Goal: Task Accomplishment & Management: Complete application form

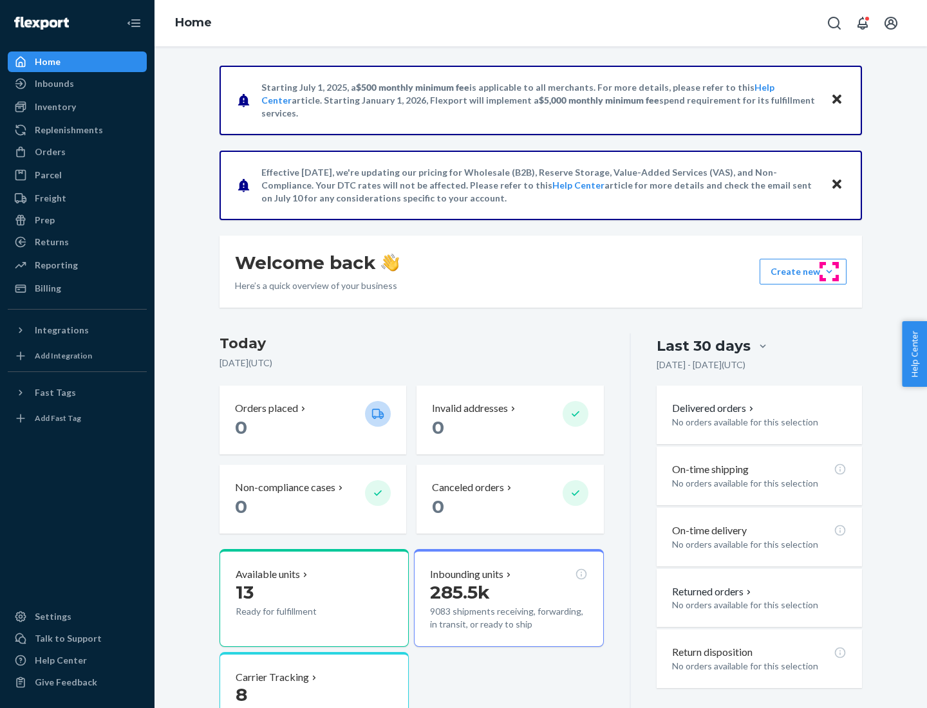
click at [829, 272] on button "Create new Create new inbound Create new order Create new product" at bounding box center [803, 272] width 87 height 26
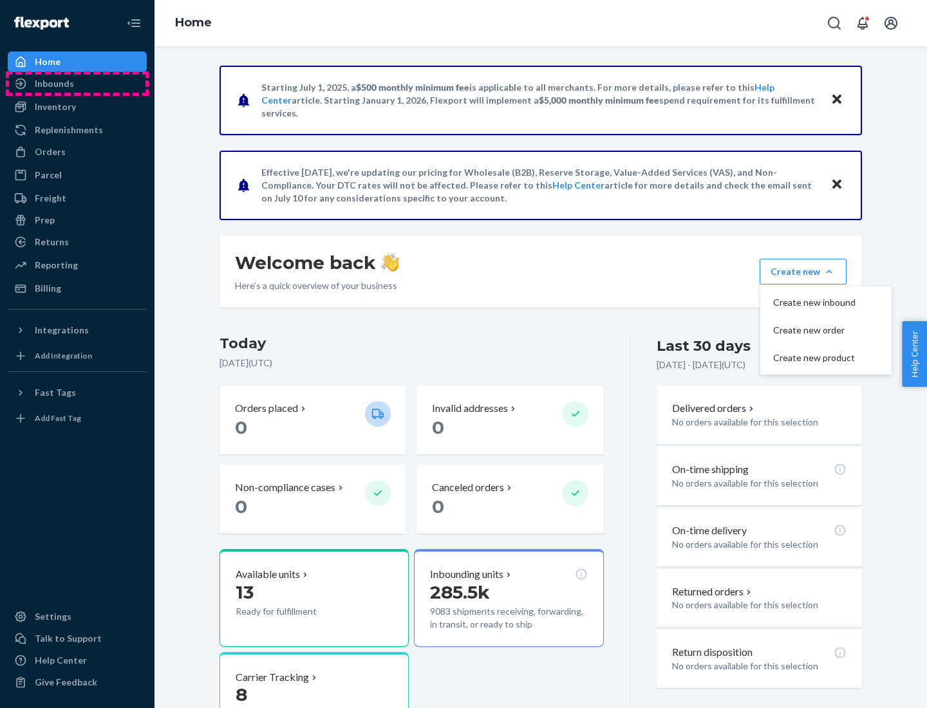
click at [77, 84] on div "Inbounds" at bounding box center [77, 84] width 136 height 18
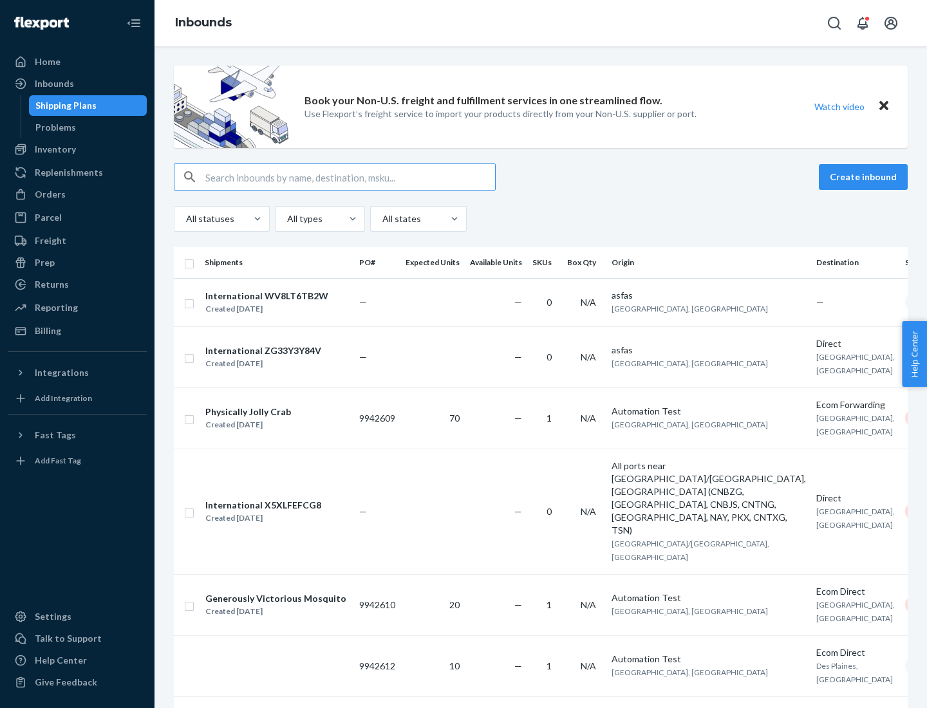
click at [865, 177] on button "Create inbound" at bounding box center [863, 177] width 89 height 26
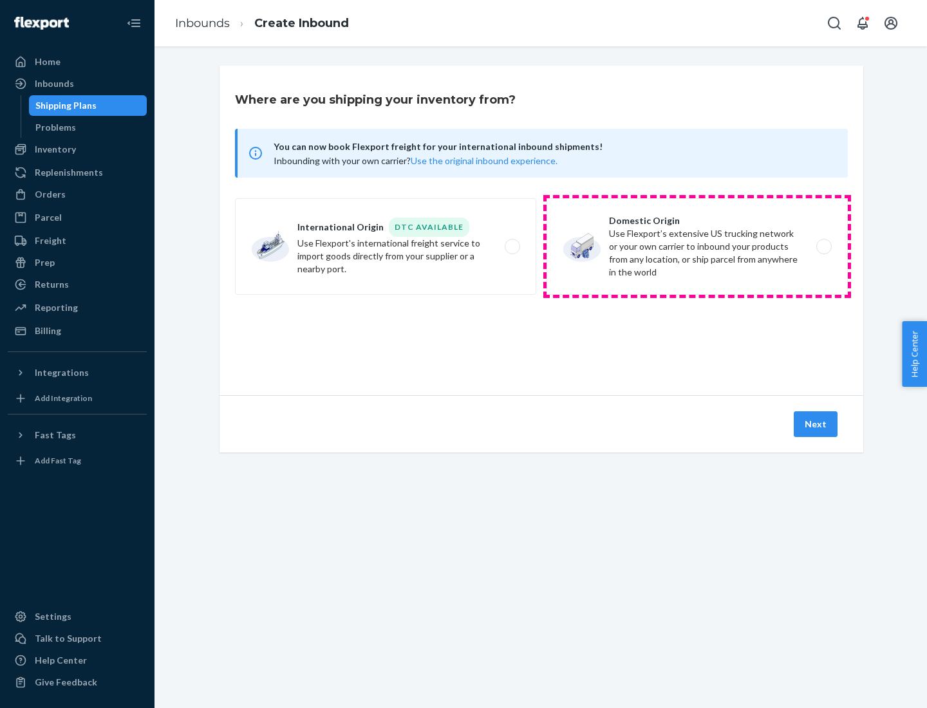
click at [697, 247] on label "Domestic Origin Use Flexport’s extensive US trucking network or your own carrie…" at bounding box center [697, 246] width 301 height 97
click at [823, 247] on input "Domestic Origin Use Flexport’s extensive US trucking network or your own carrie…" at bounding box center [827, 247] width 8 height 8
radio input "true"
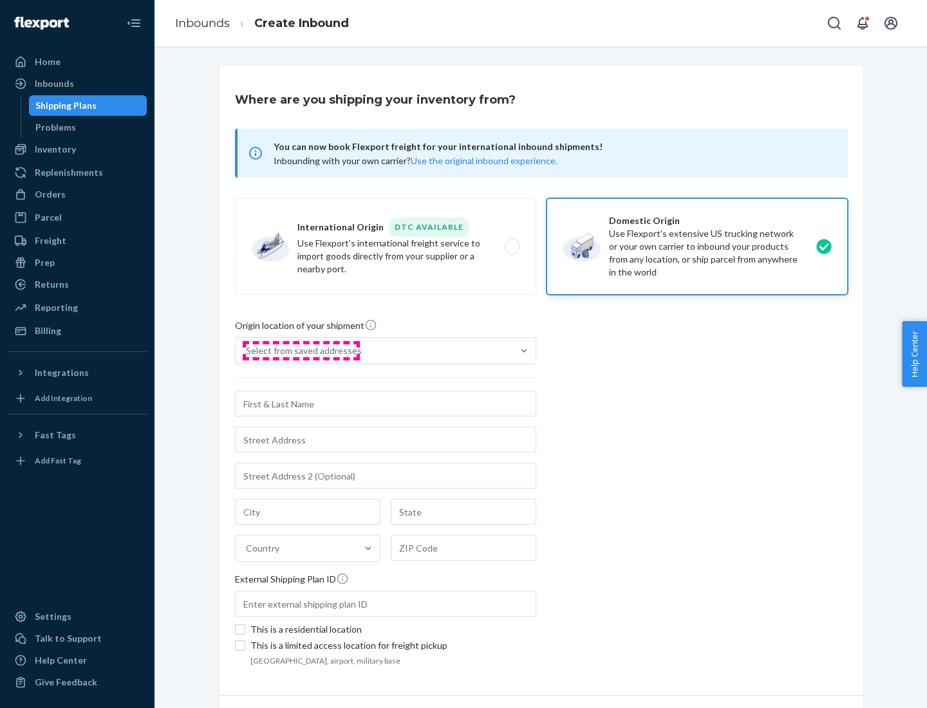
click at [301, 351] on div "Select from saved addresses" at bounding box center [304, 350] width 116 height 13
click at [247, 351] on input "Select from saved addresses" at bounding box center [246, 350] width 1 height 13
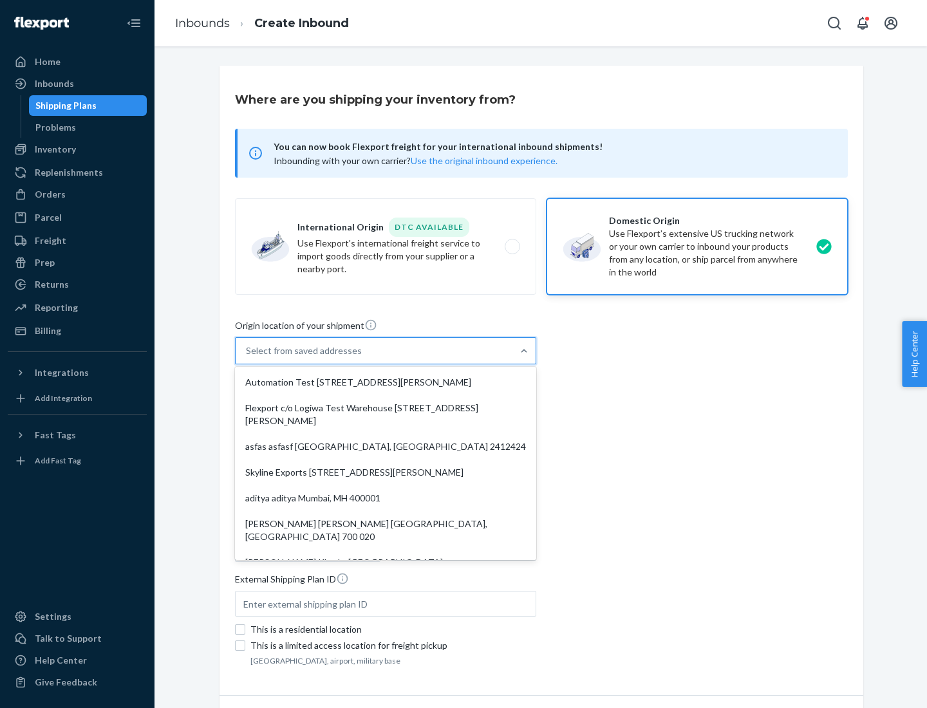
scroll to position [5, 0]
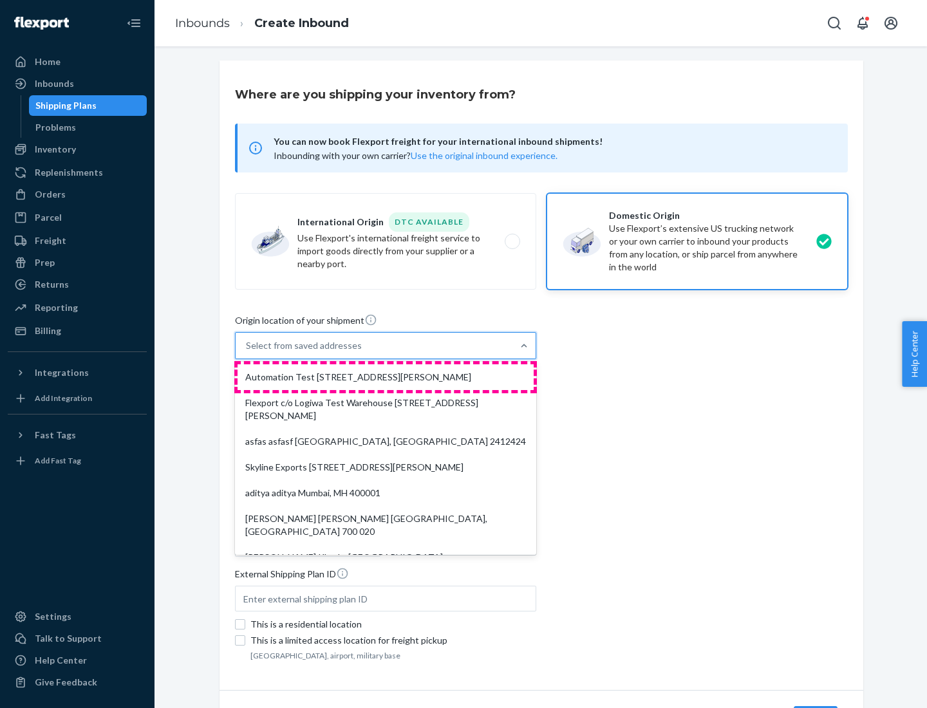
click at [386, 377] on div "Automation Test [STREET_ADDRESS][PERSON_NAME]" at bounding box center [386, 377] width 296 height 26
click at [247, 352] on input "option Automation Test [STREET_ADDRESS][PERSON_NAME]. 9 results available. Use …" at bounding box center [246, 345] width 1 height 13
type input "Automation Test"
type input "9th Floor"
type input "[GEOGRAPHIC_DATA]"
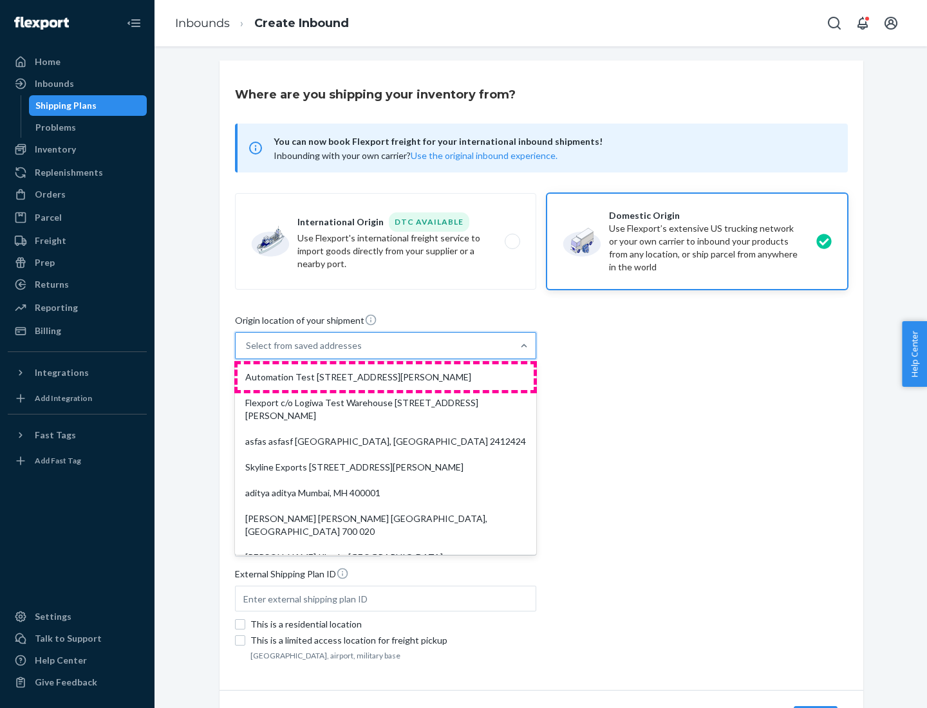
type input "CA"
type input "94104"
type input "[STREET_ADDRESS][PERSON_NAME]"
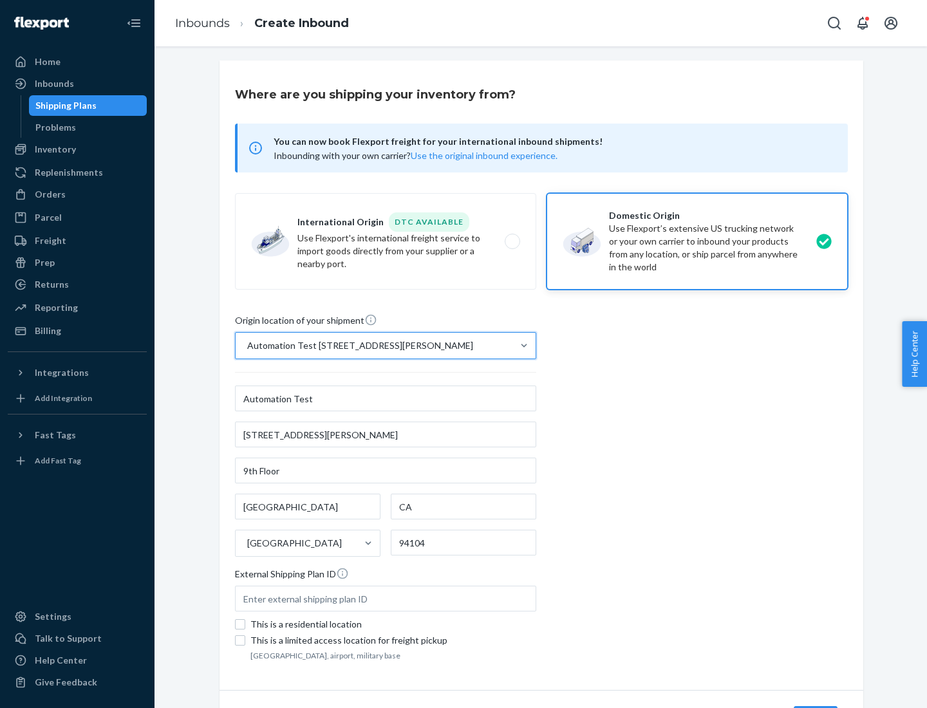
scroll to position [75, 0]
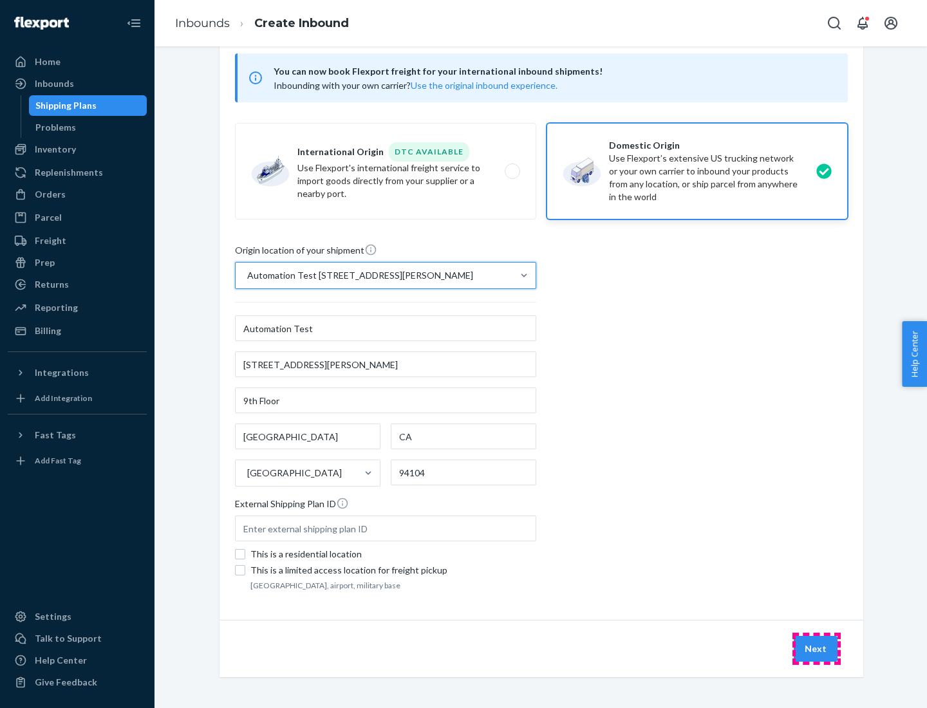
click at [816, 649] on button "Next" at bounding box center [816, 649] width 44 height 26
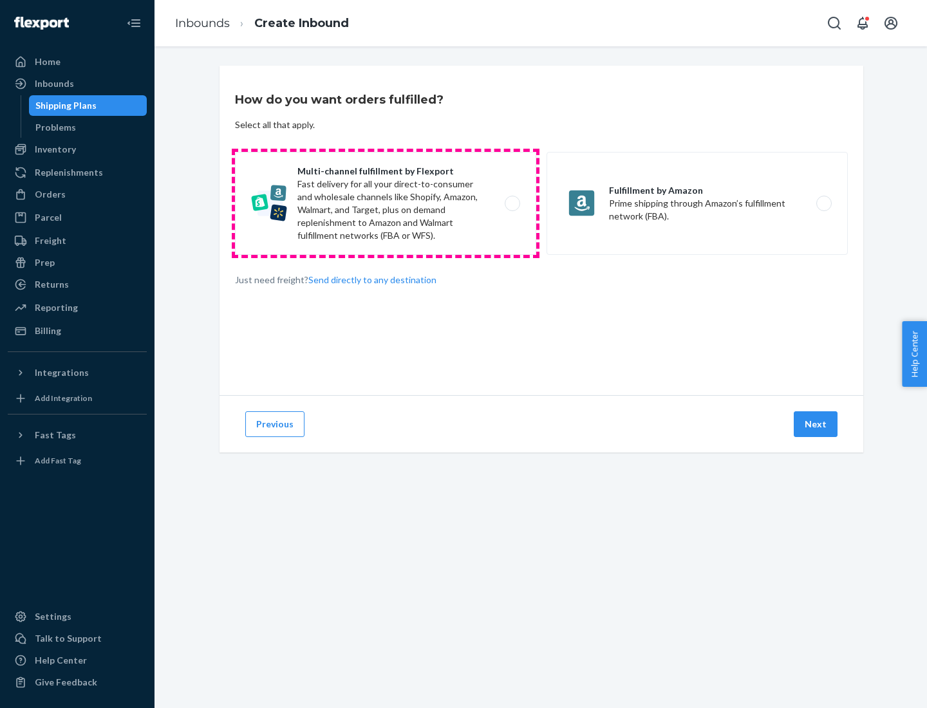
click at [386, 203] on label "Multi-channel fulfillment by Flexport Fast delivery for all your direct-to-cons…" at bounding box center [385, 203] width 301 height 103
click at [512, 203] on input "Multi-channel fulfillment by Flexport Fast delivery for all your direct-to-cons…" at bounding box center [516, 204] width 8 height 8
radio input "true"
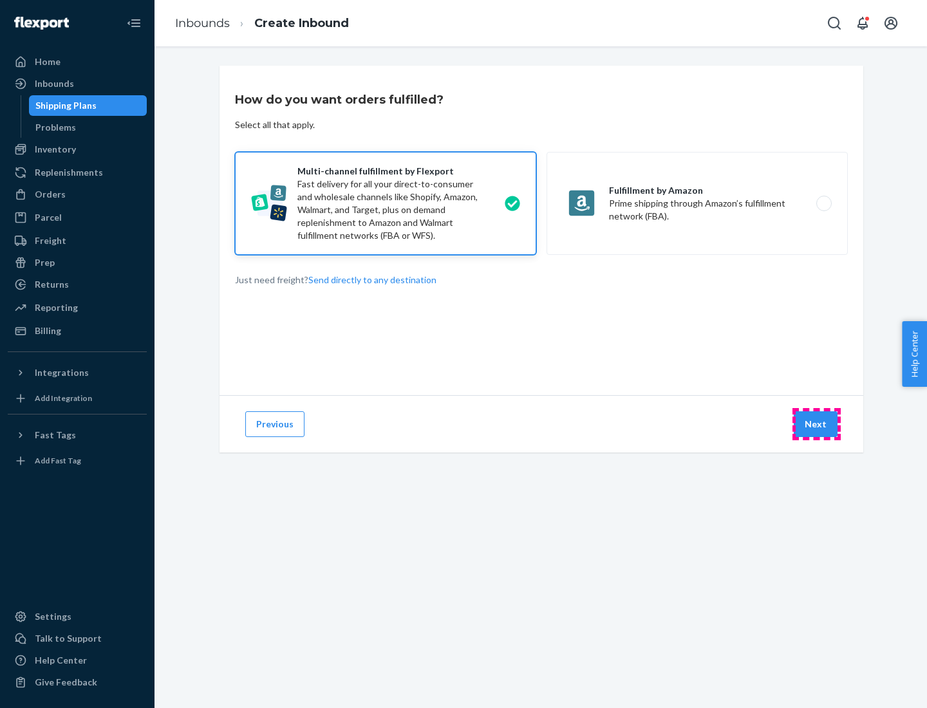
click at [816, 424] on button "Next" at bounding box center [816, 424] width 44 height 26
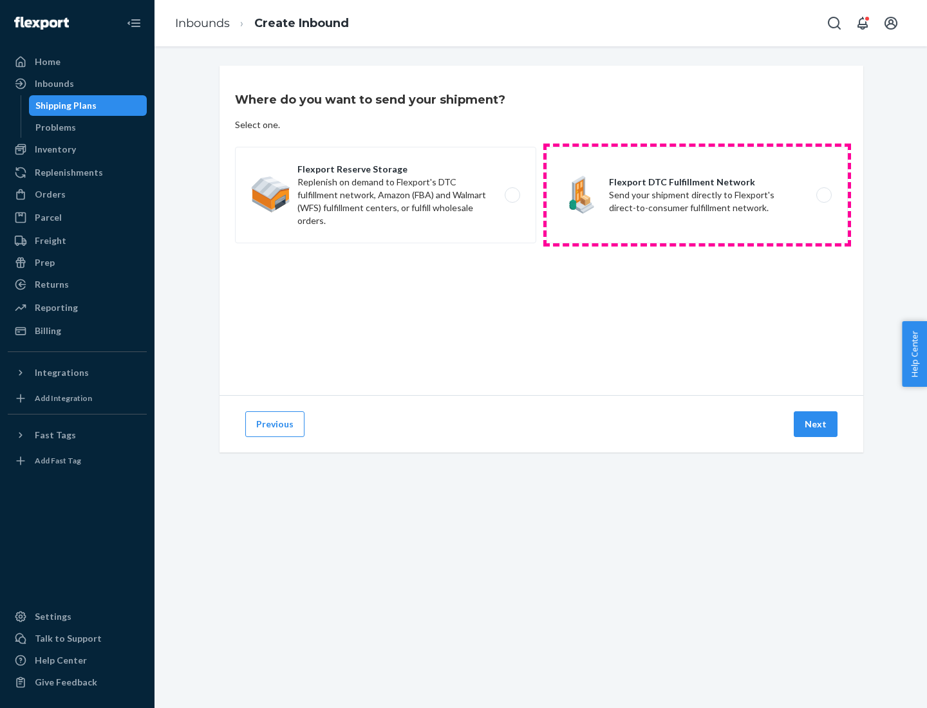
click at [697, 195] on label "Flexport DTC Fulfillment Network Send your shipment directly to Flexport's dire…" at bounding box center [697, 195] width 301 height 97
click at [823, 195] on input "Flexport DTC Fulfillment Network Send your shipment directly to Flexport's dire…" at bounding box center [827, 195] width 8 height 8
radio input "true"
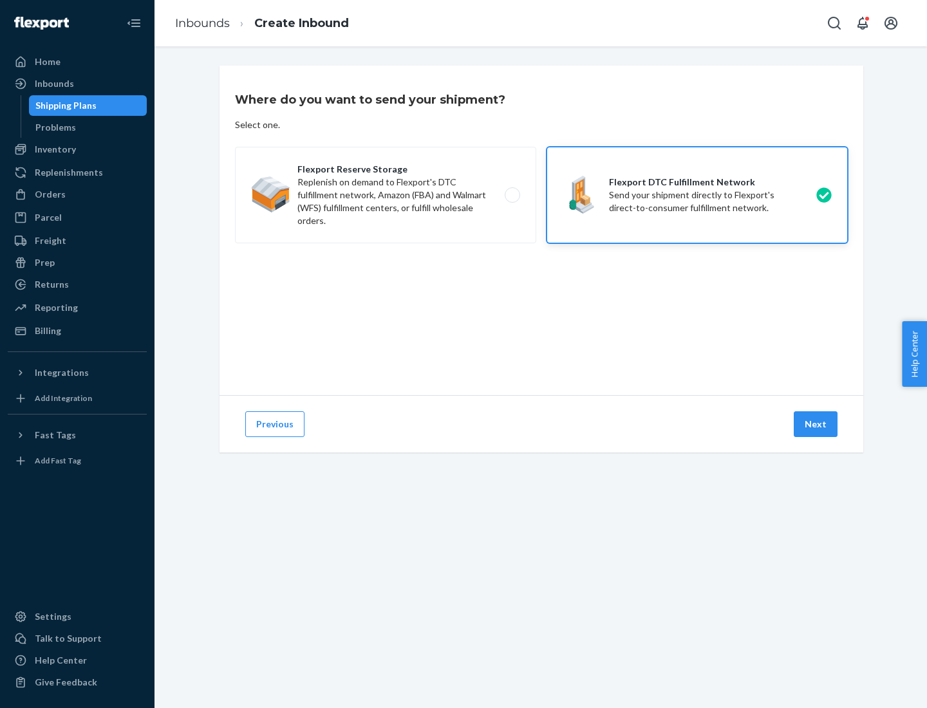
click at [816, 424] on button "Next" at bounding box center [816, 424] width 44 height 26
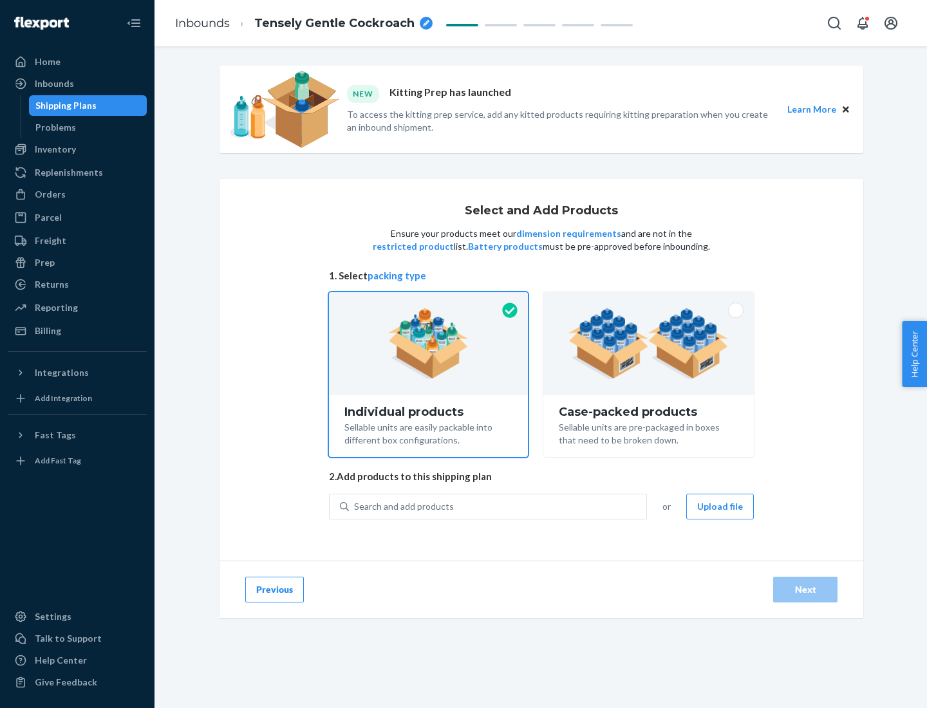
click at [649, 344] on img at bounding box center [648, 343] width 160 height 71
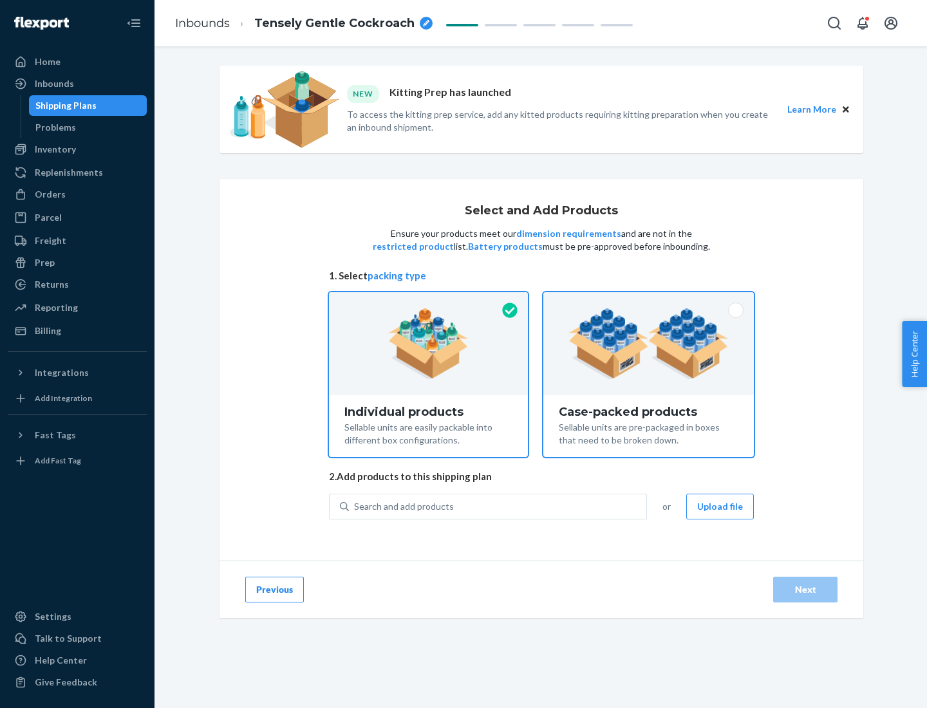
click at [649, 301] on input "Case-packed products Sellable units are pre-packaged in boxes that need to be b…" at bounding box center [648, 296] width 8 height 8
radio input "true"
radio input "false"
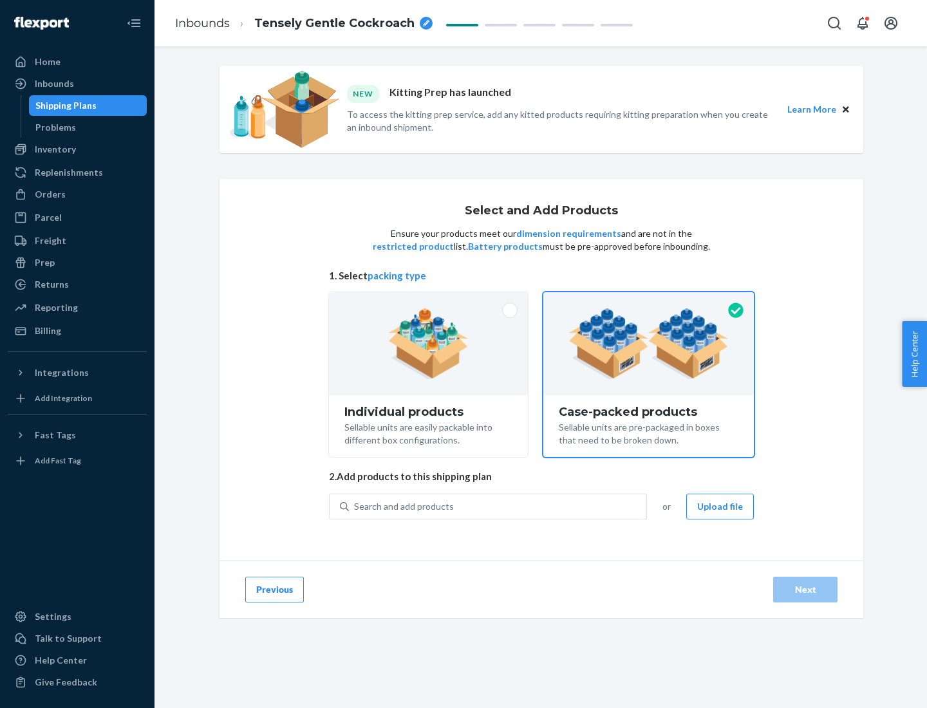
click at [498, 506] on div "Search and add products" at bounding box center [497, 506] width 297 height 23
click at [355, 506] on input "Search and add products" at bounding box center [354, 506] width 1 height 13
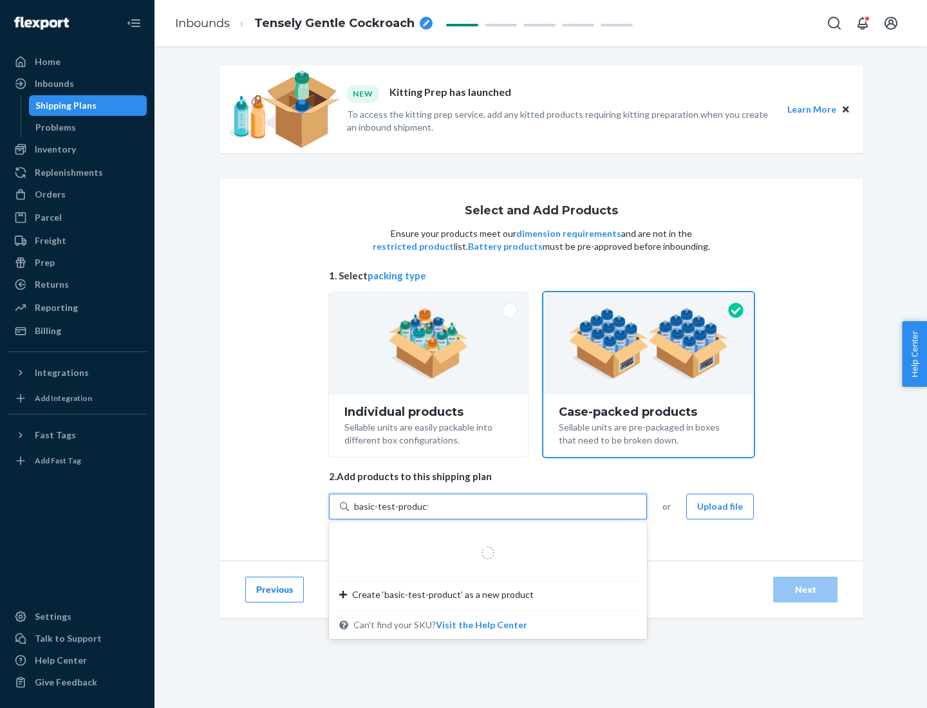
type input "basic-test-product-1"
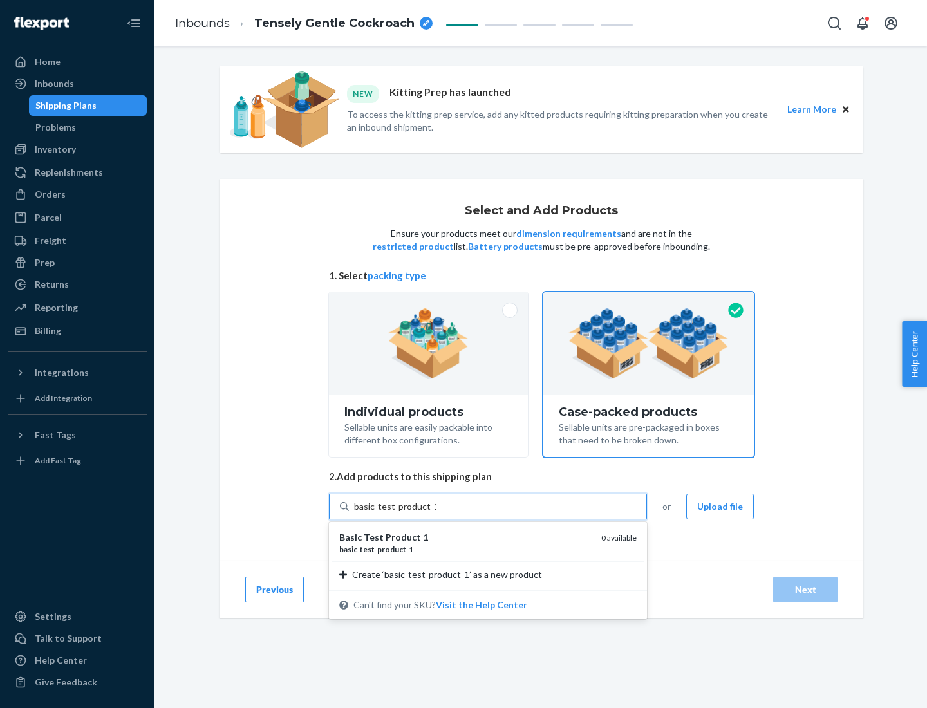
click at [465, 549] on div "basic - test - product - 1" at bounding box center [465, 549] width 252 height 11
click at [436, 513] on input "basic-test-product-1" at bounding box center [395, 506] width 82 height 13
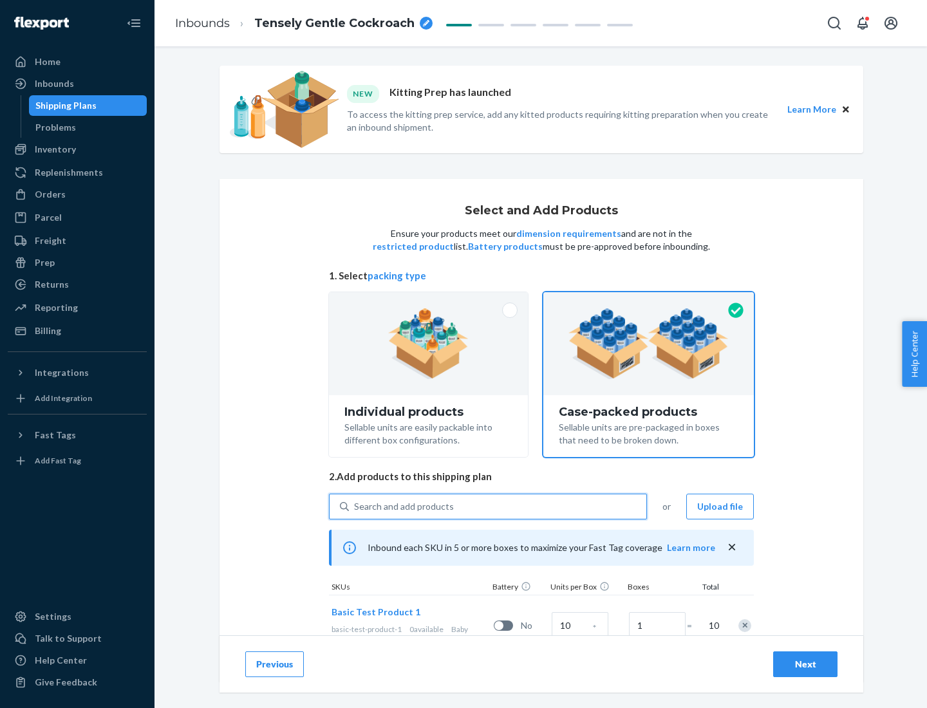
scroll to position [46, 0]
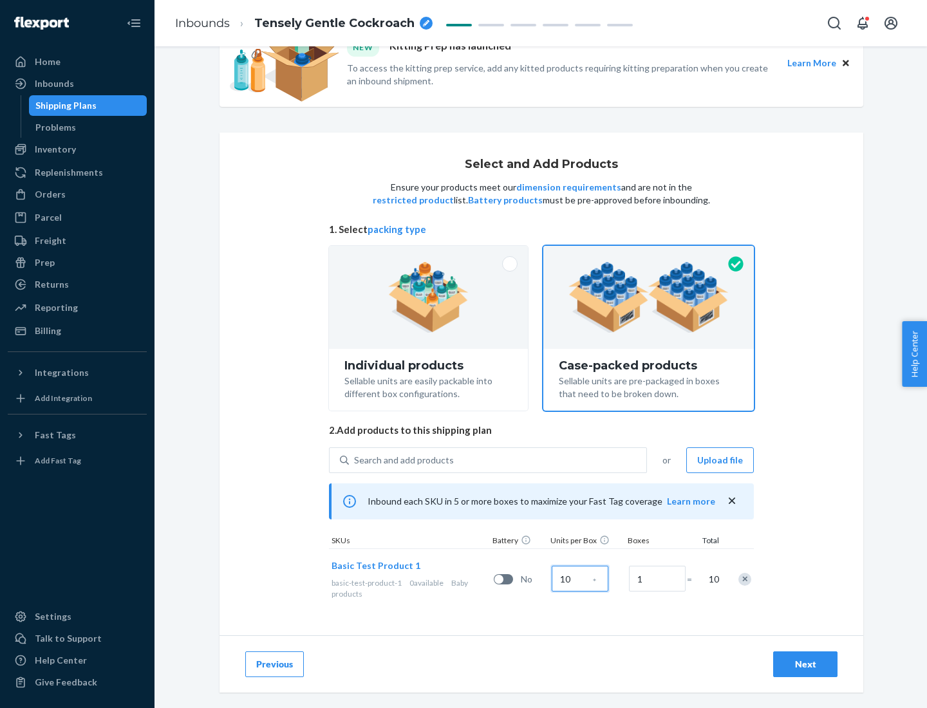
type input "10"
type input "7"
click at [805, 664] on div "Next" at bounding box center [805, 664] width 42 height 13
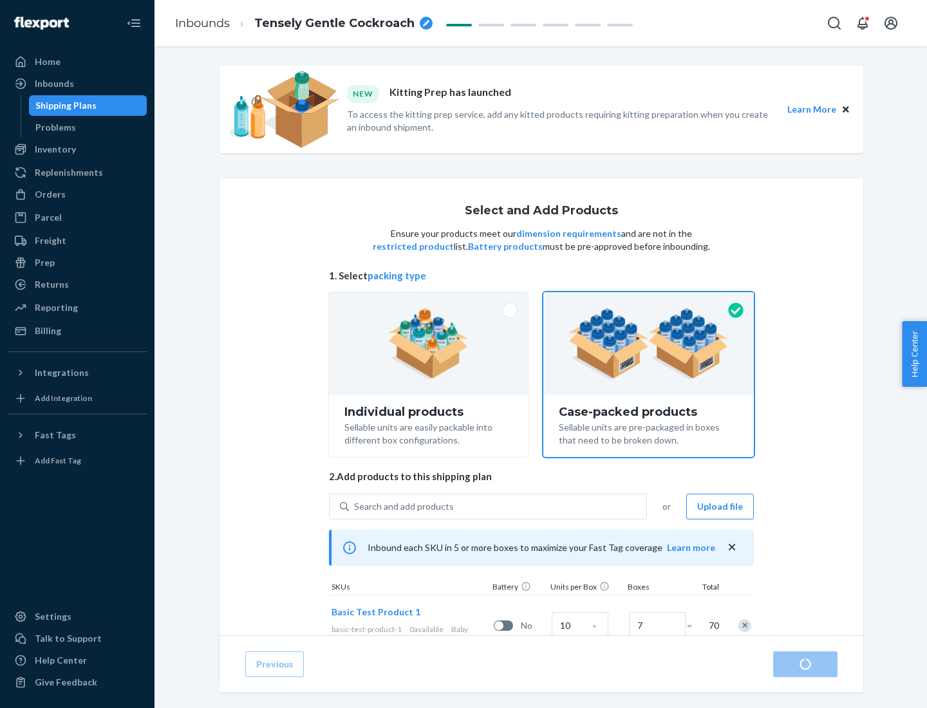
radio input "true"
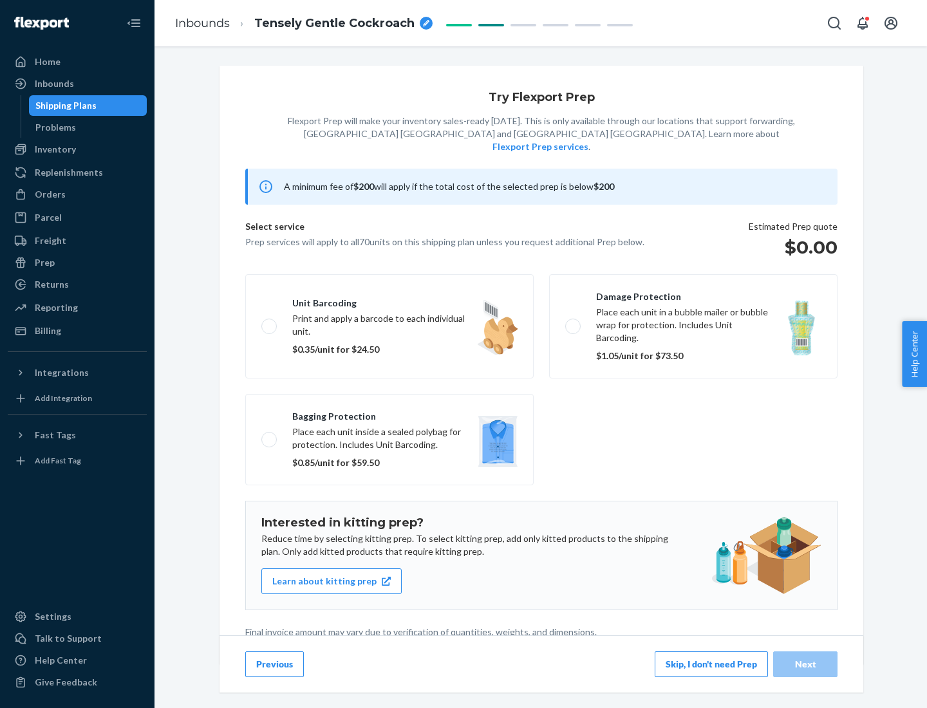
scroll to position [3, 0]
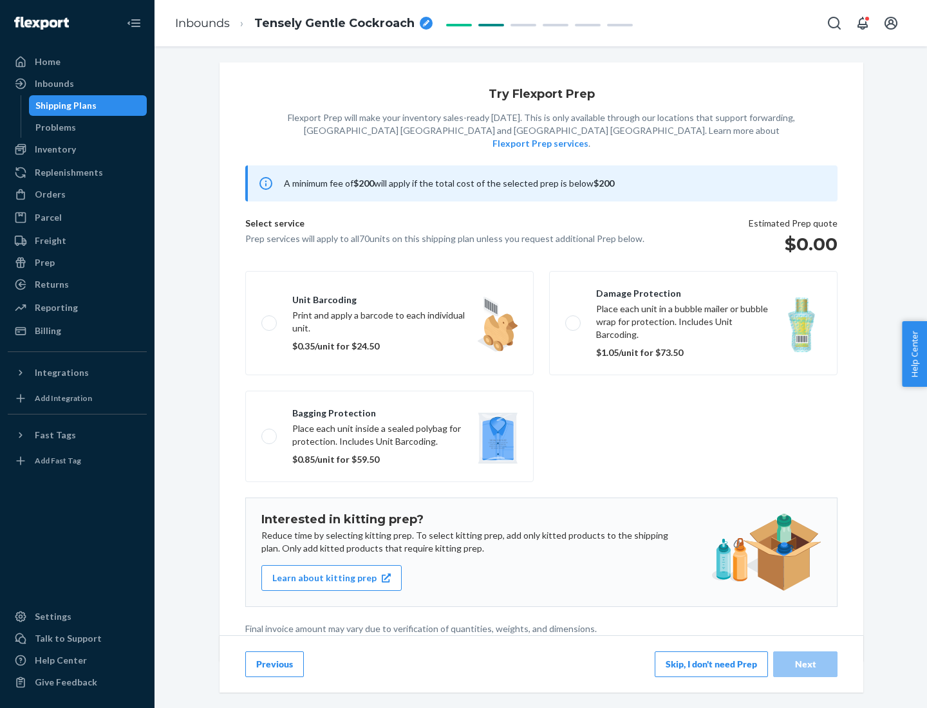
click at [389, 410] on label "Bagging protection Place each unit inside a sealed polybag for protection. Incl…" at bounding box center [389, 436] width 288 height 91
click at [270, 432] on input "Bagging protection Place each unit inside a sealed polybag for protection. Incl…" at bounding box center [265, 436] width 8 height 8
checkbox input "true"
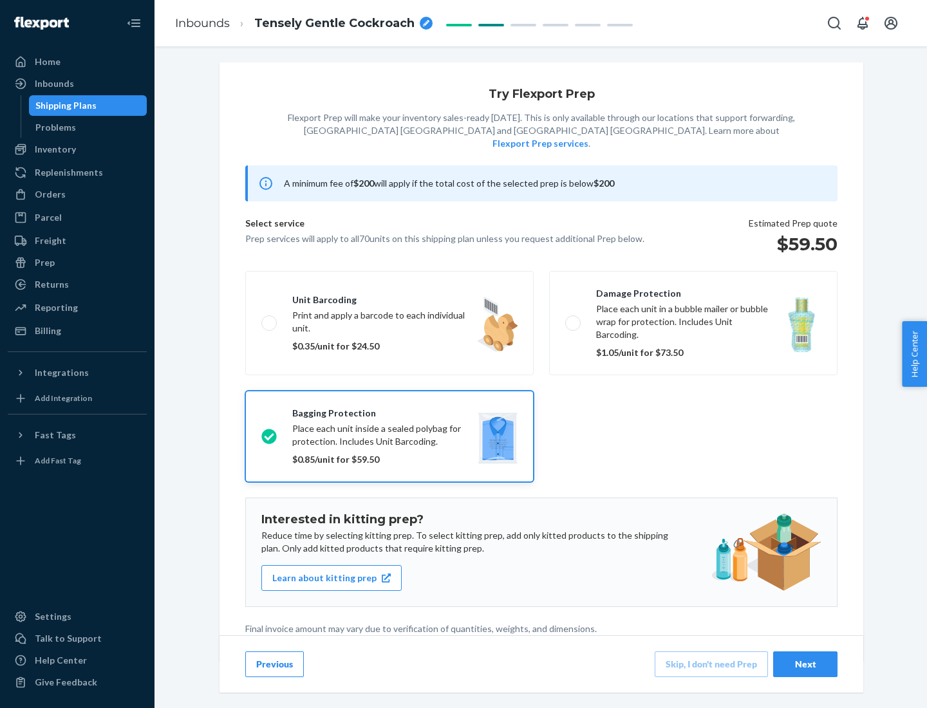
click at [805, 664] on div "Next" at bounding box center [805, 664] width 42 height 13
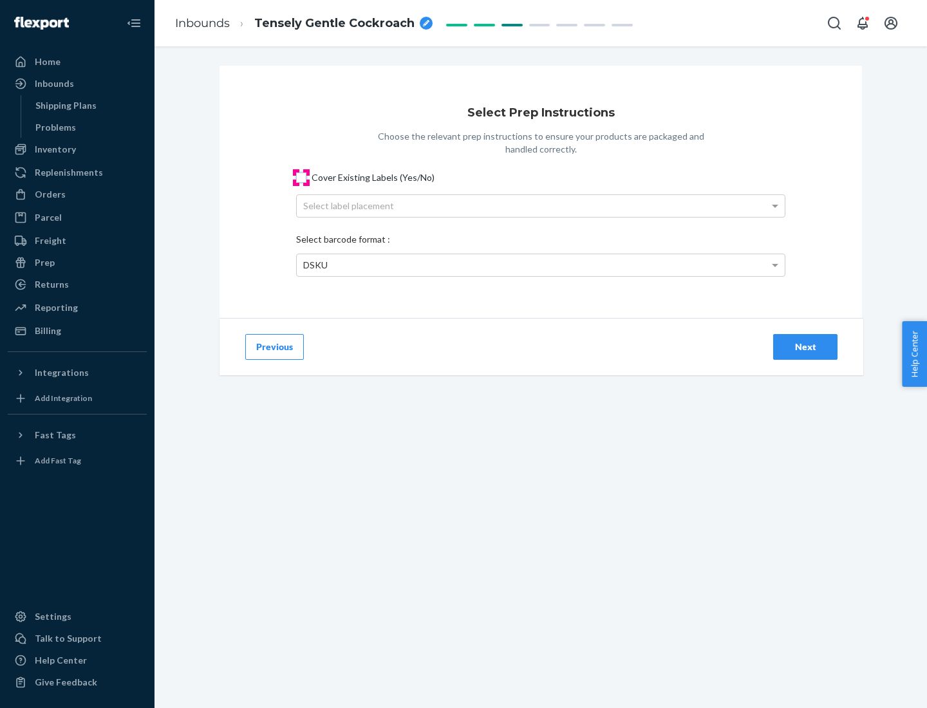
click at [301, 177] on input "Cover Existing Labels (Yes/No)" at bounding box center [301, 178] width 10 height 10
checkbox input "true"
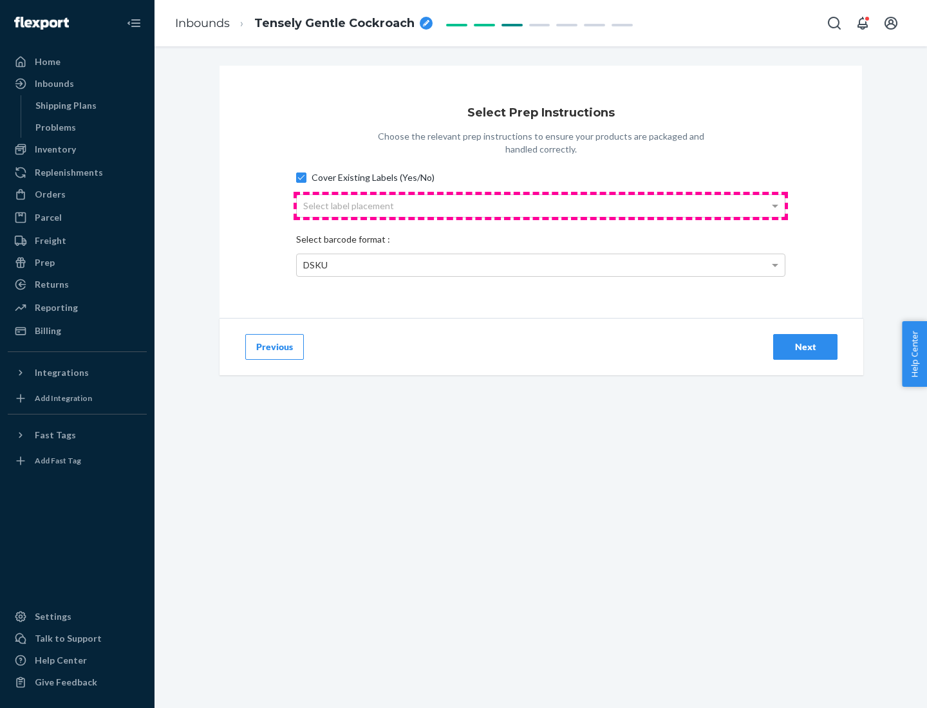
click at [541, 205] on div "Select label placement" at bounding box center [541, 206] width 488 height 22
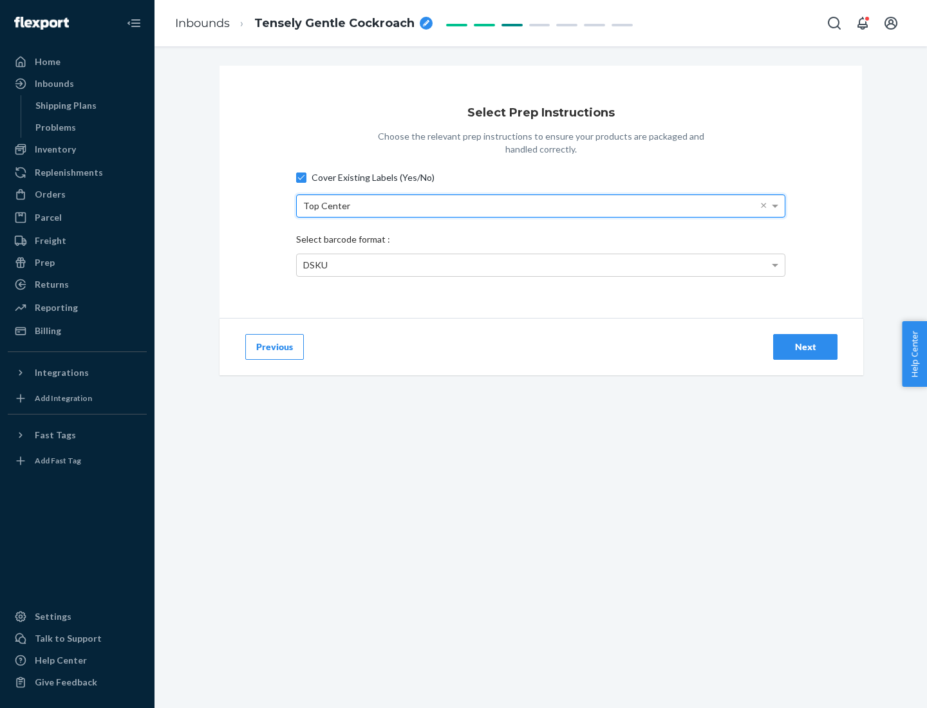
click at [541, 265] on div "DSKU" at bounding box center [541, 265] width 488 height 22
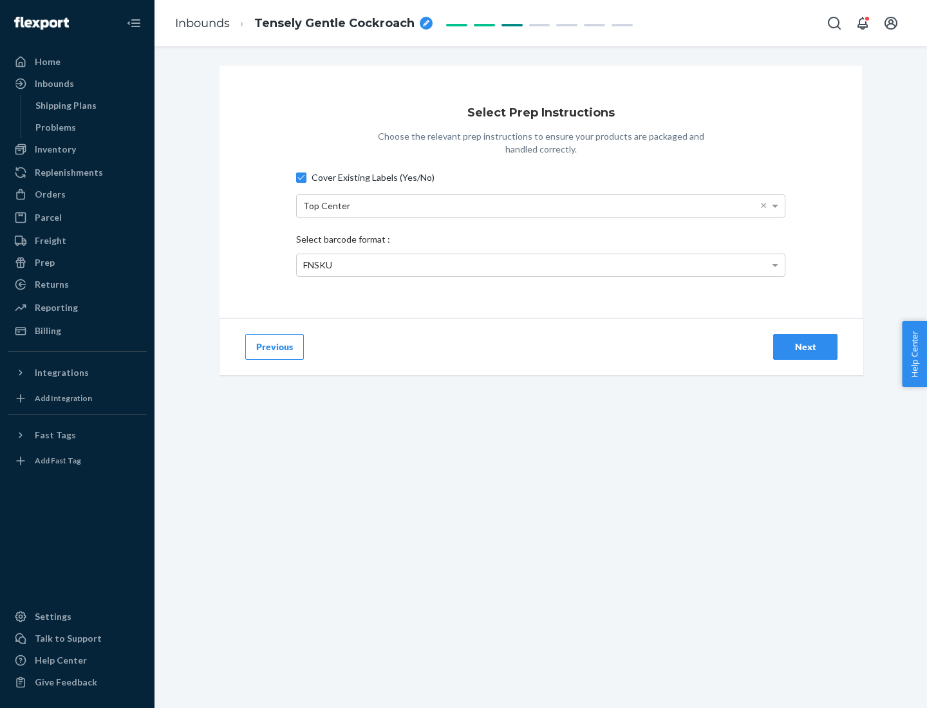
click at [805, 346] on div "Next" at bounding box center [805, 347] width 42 height 13
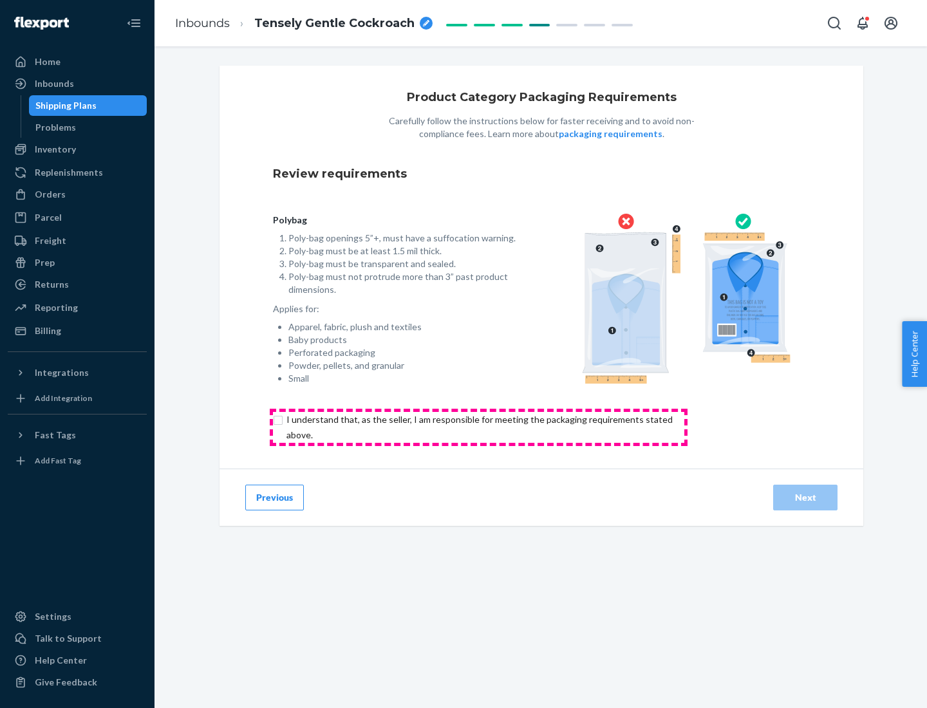
click at [478, 427] on input "checkbox" at bounding box center [487, 427] width 428 height 31
checkbox input "true"
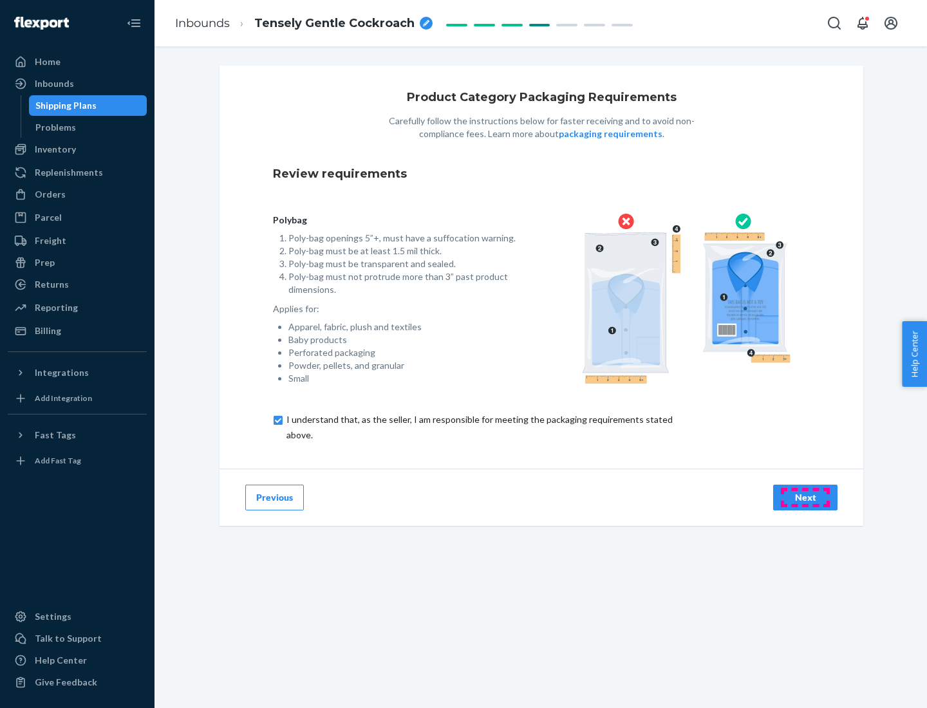
click at [805, 497] on div "Next" at bounding box center [805, 497] width 42 height 13
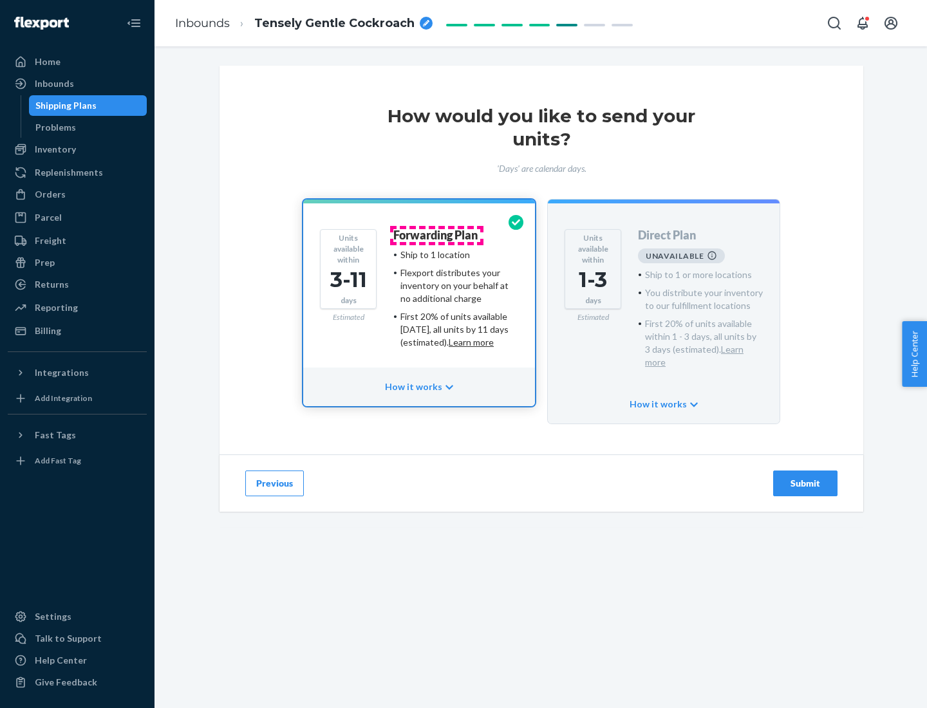
click at [436, 235] on h4 "Forwarding Plan" at bounding box center [435, 235] width 84 height 13
click at [805, 477] on div "Submit" at bounding box center [805, 483] width 42 height 13
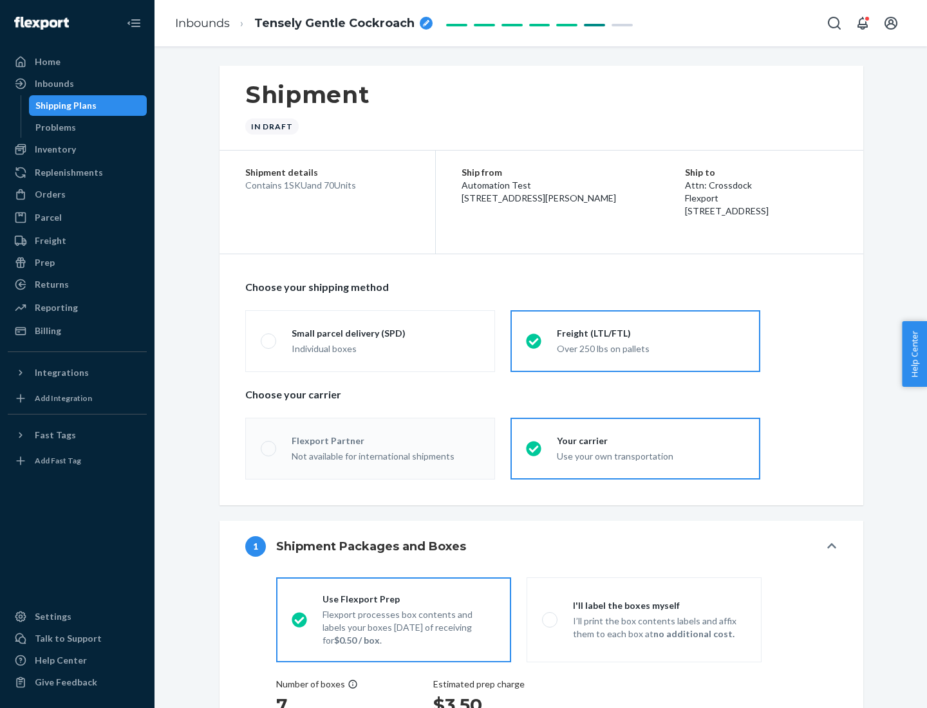
radio input "true"
radio input "false"
radio input "true"
radio input "false"
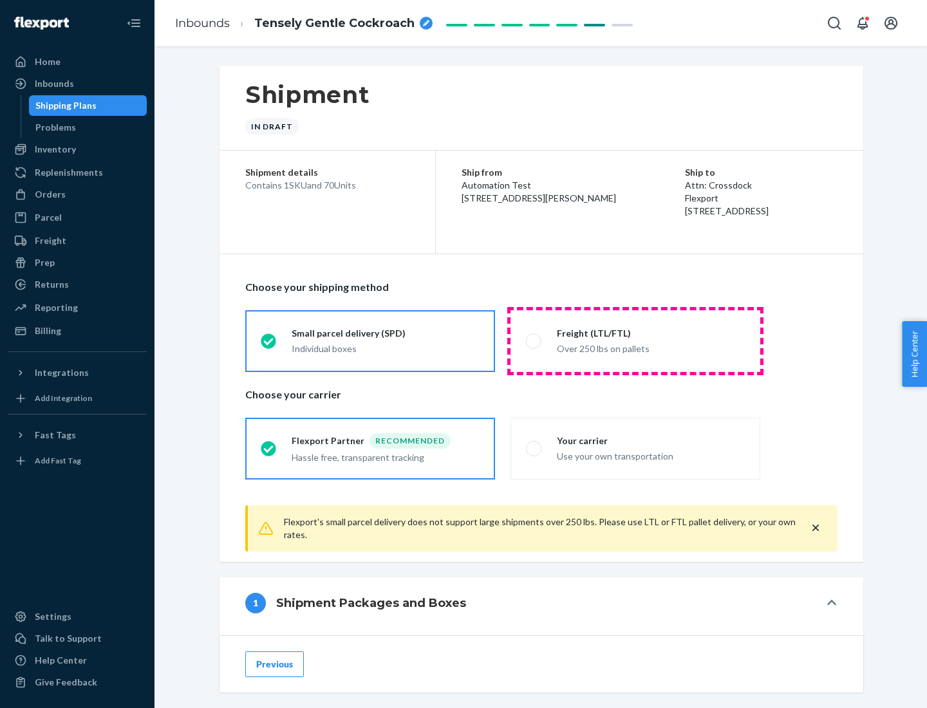
click at [635, 341] on div "Over 250 lbs on pallets" at bounding box center [651, 347] width 188 height 15
click at [534, 341] on input "Freight (LTL/FTL) Over 250 lbs on pallets" at bounding box center [530, 341] width 8 height 8
radio input "true"
radio input "false"
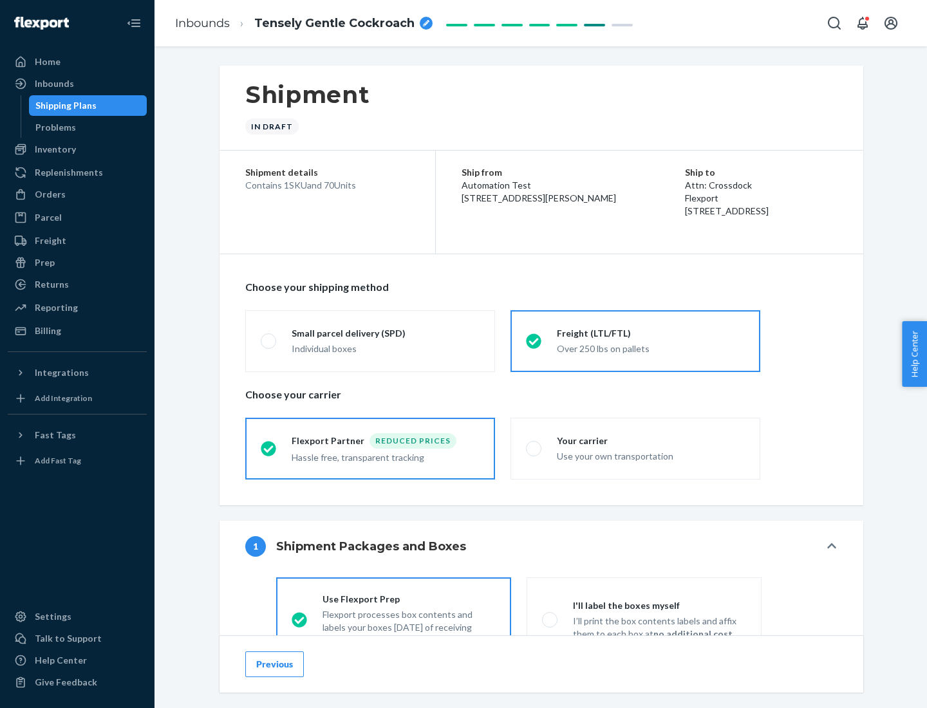
scroll to position [71, 0]
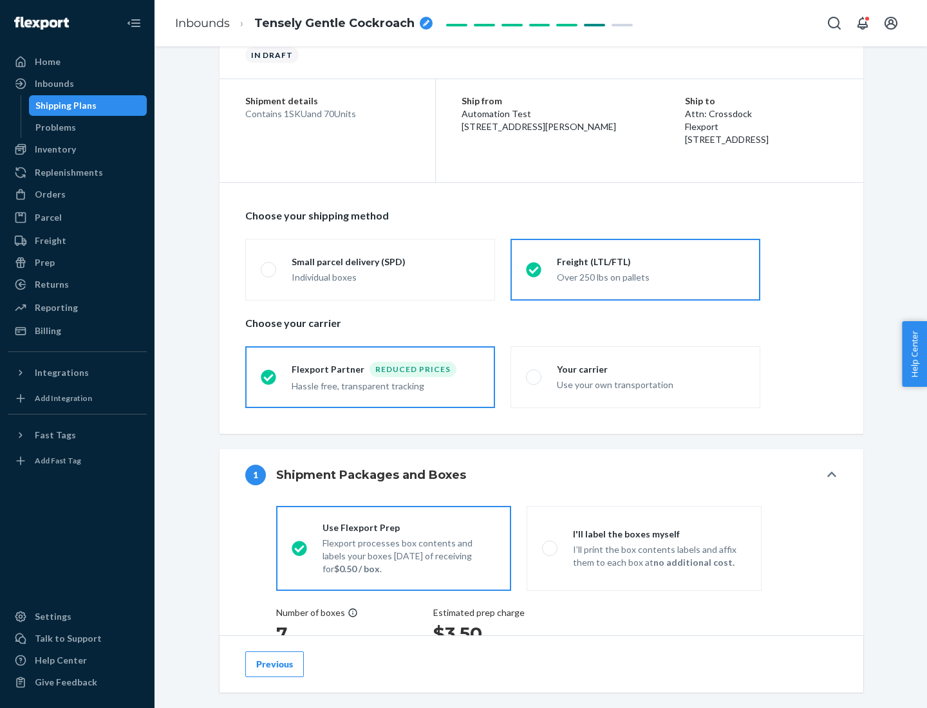
click at [370, 377] on div "Hassle free, transparent tracking" at bounding box center [386, 384] width 188 height 15
click at [269, 377] on input "Flexport Partner Reduced prices Hassle free, transparent tracking" at bounding box center [265, 377] width 8 height 8
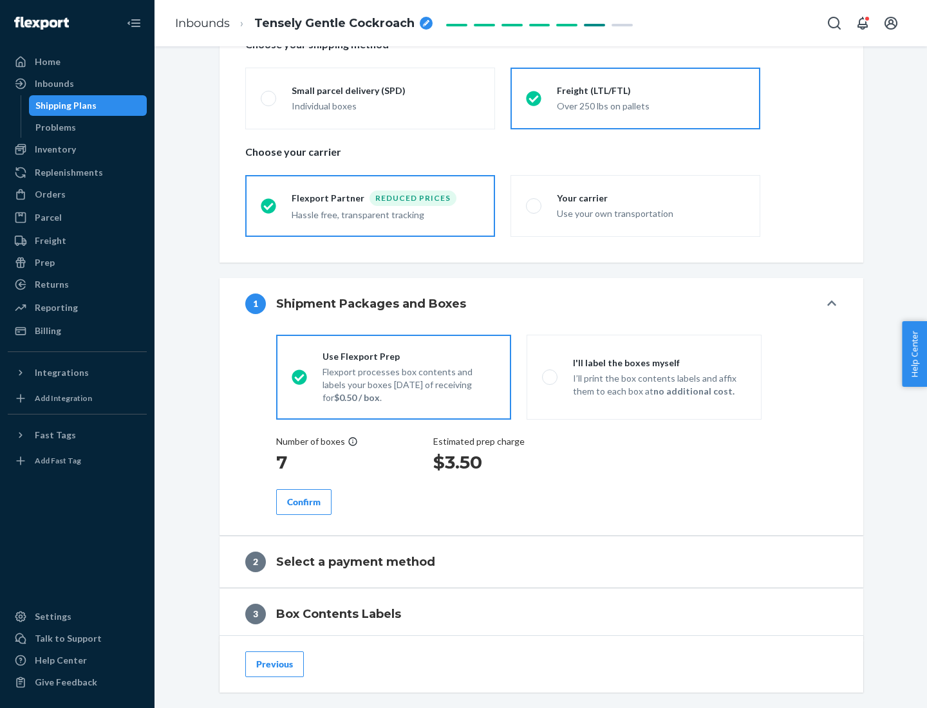
click at [644, 377] on p "I’ll print the box contents labels and affix them to each box at no additional …" at bounding box center [659, 385] width 173 height 26
click at [550, 377] on input "I'll label the boxes myself I’ll print the box contents labels and affix them t…" at bounding box center [546, 377] width 8 height 8
radio input "true"
radio input "false"
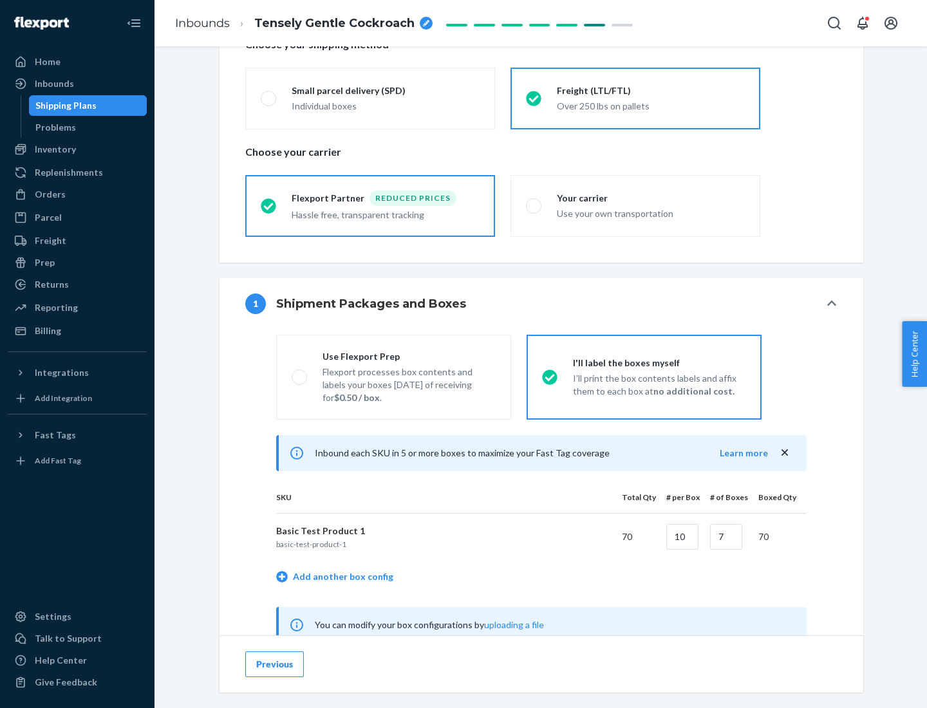
scroll to position [402, 0]
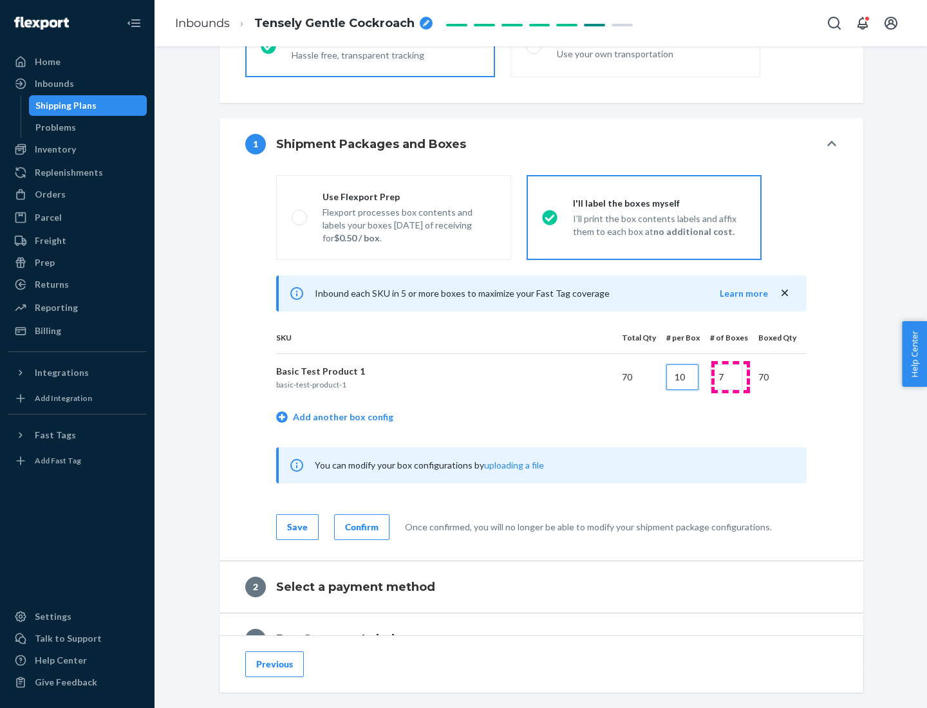
type input "10"
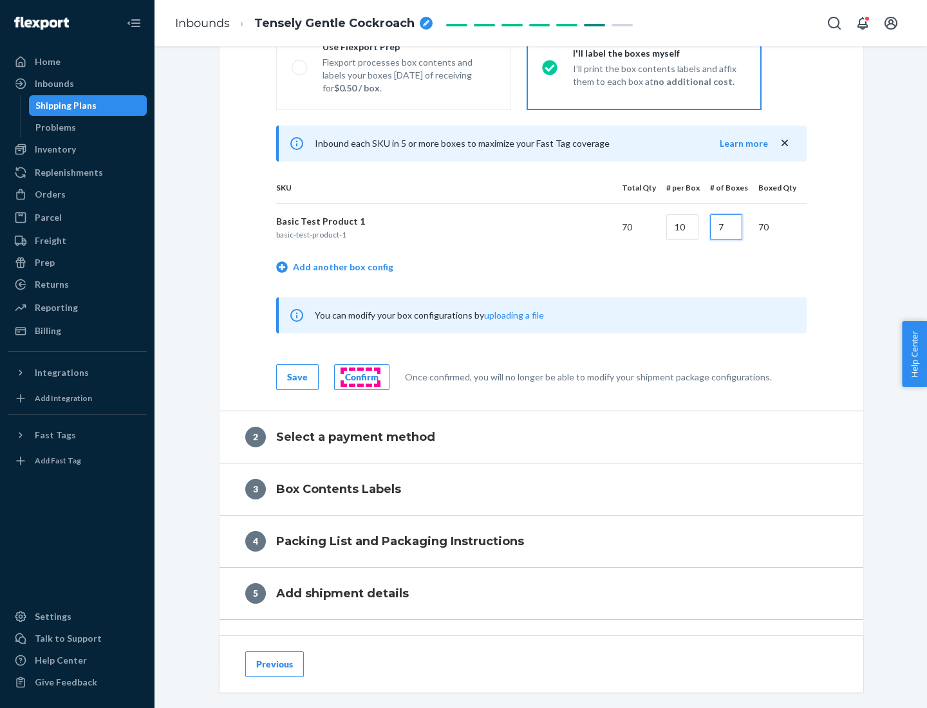
type input "7"
click at [360, 377] on div "Confirm" at bounding box center [361, 377] width 33 height 13
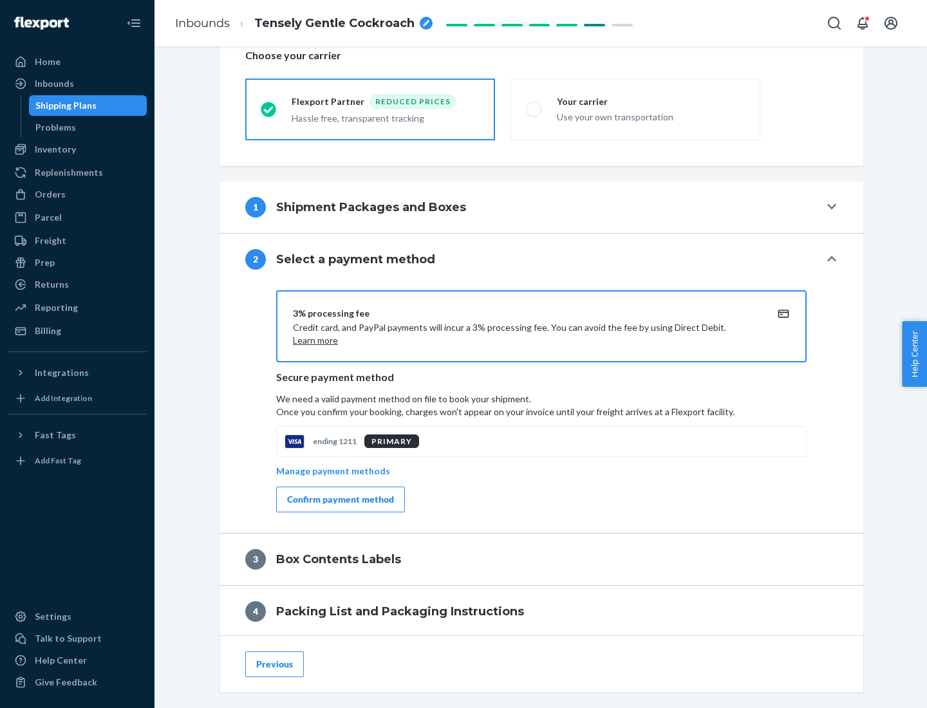
scroll to position [462, 0]
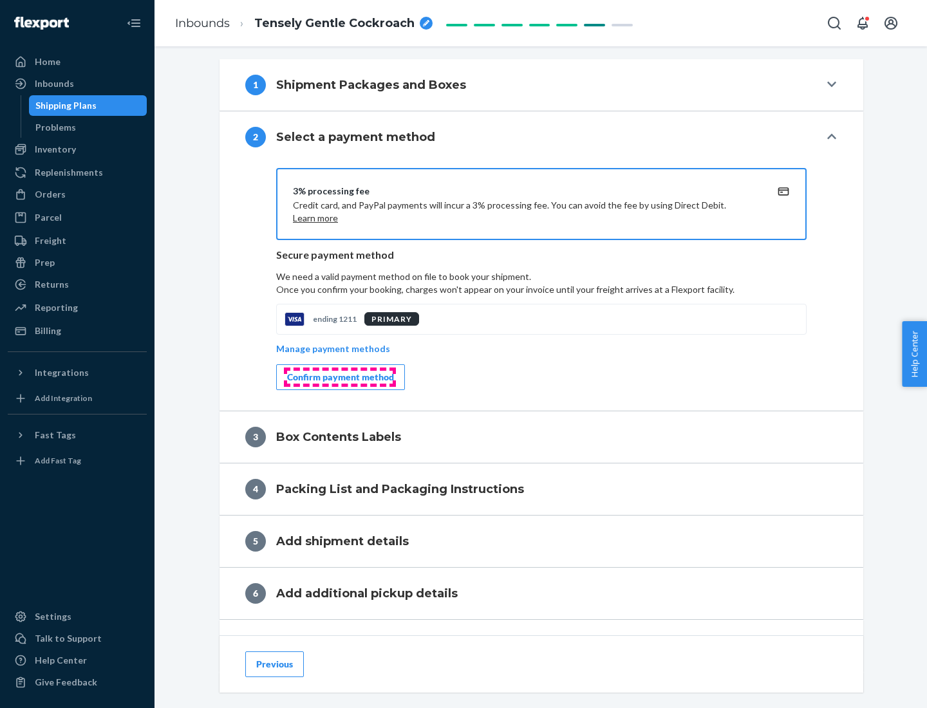
click at [339, 377] on div "Confirm payment method" at bounding box center [340, 377] width 107 height 13
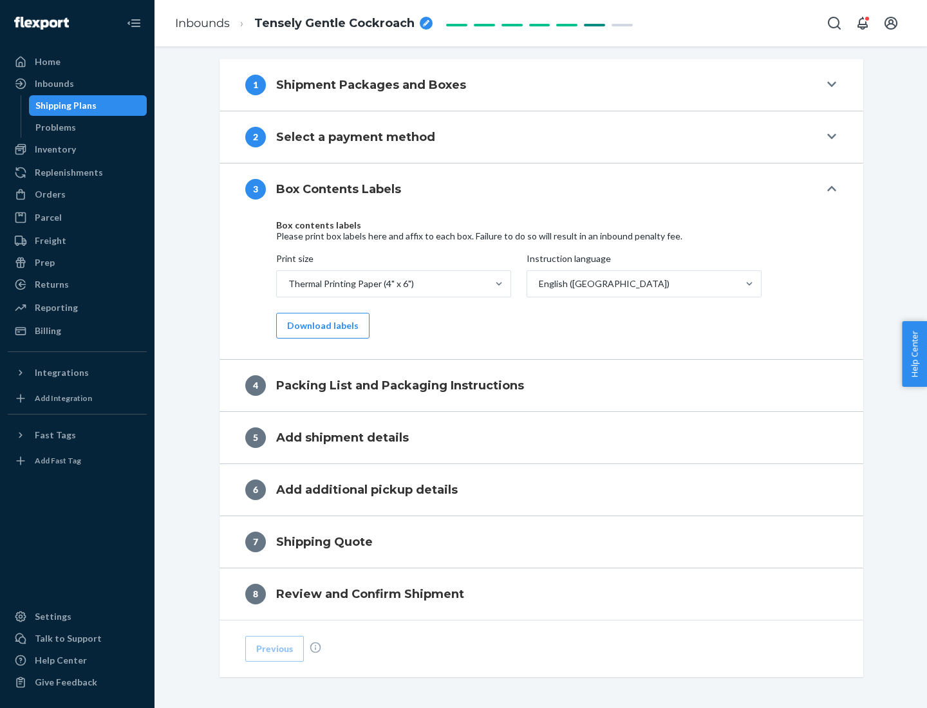
scroll to position [410, 0]
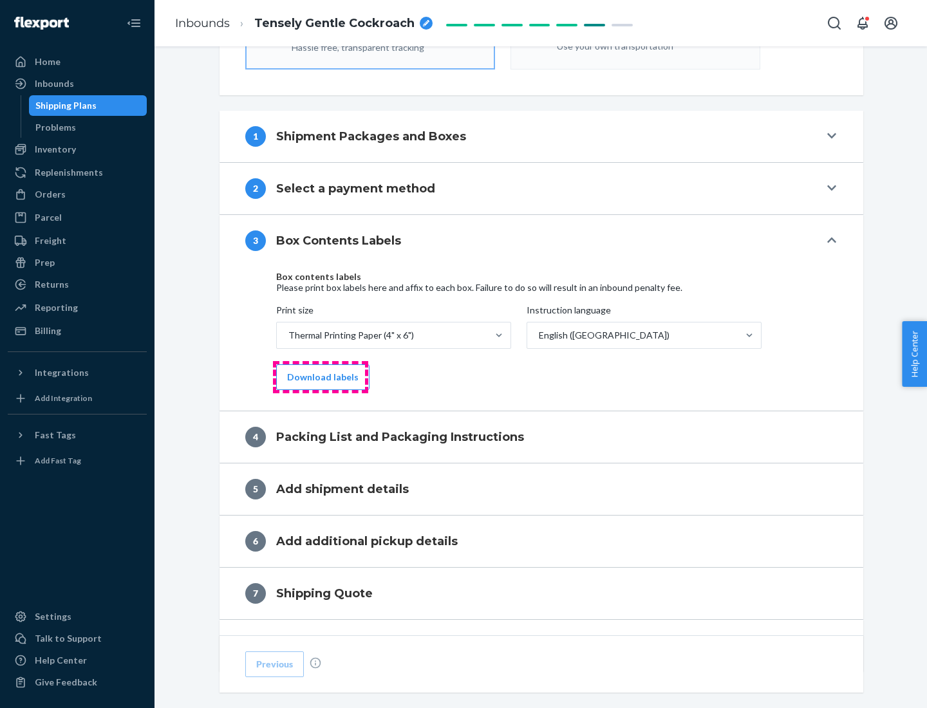
click at [320, 377] on button "Download labels" at bounding box center [322, 377] width 93 height 26
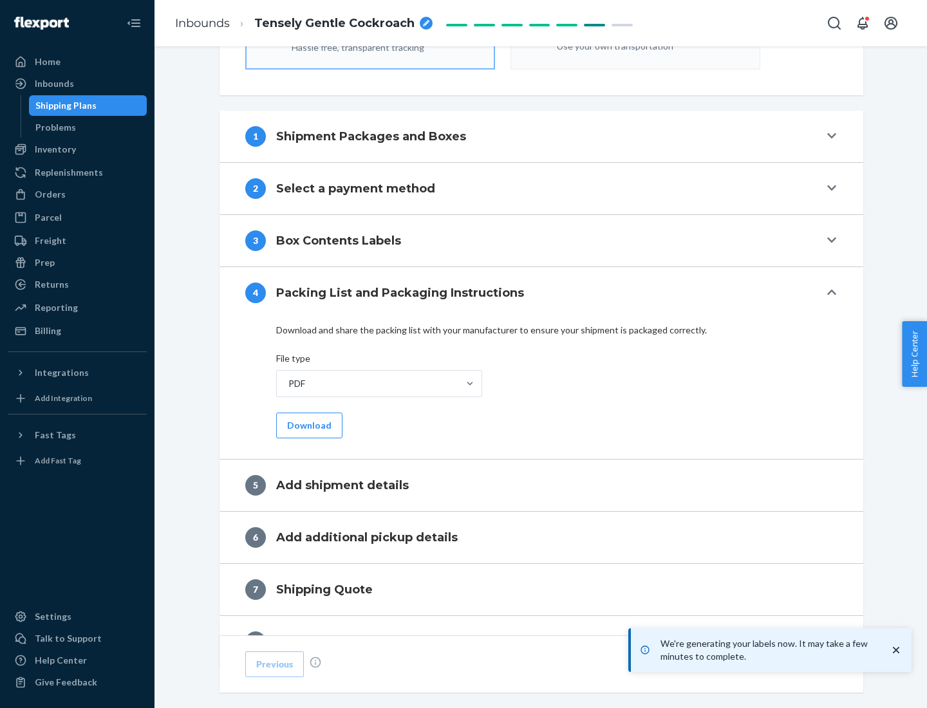
scroll to position [458, 0]
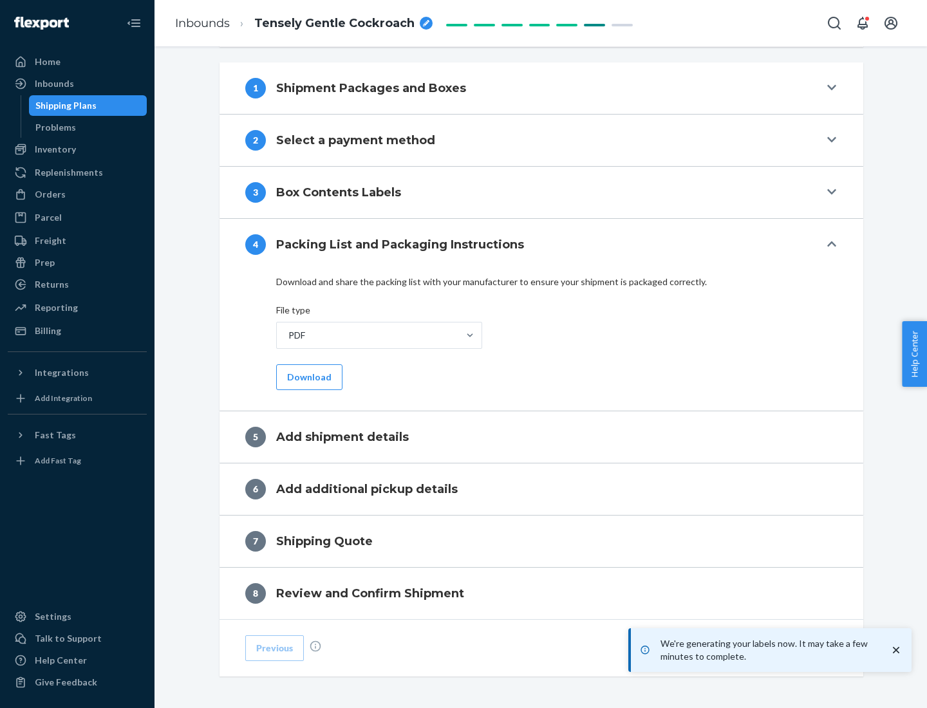
click at [308, 377] on button "Download" at bounding box center [309, 377] width 66 height 26
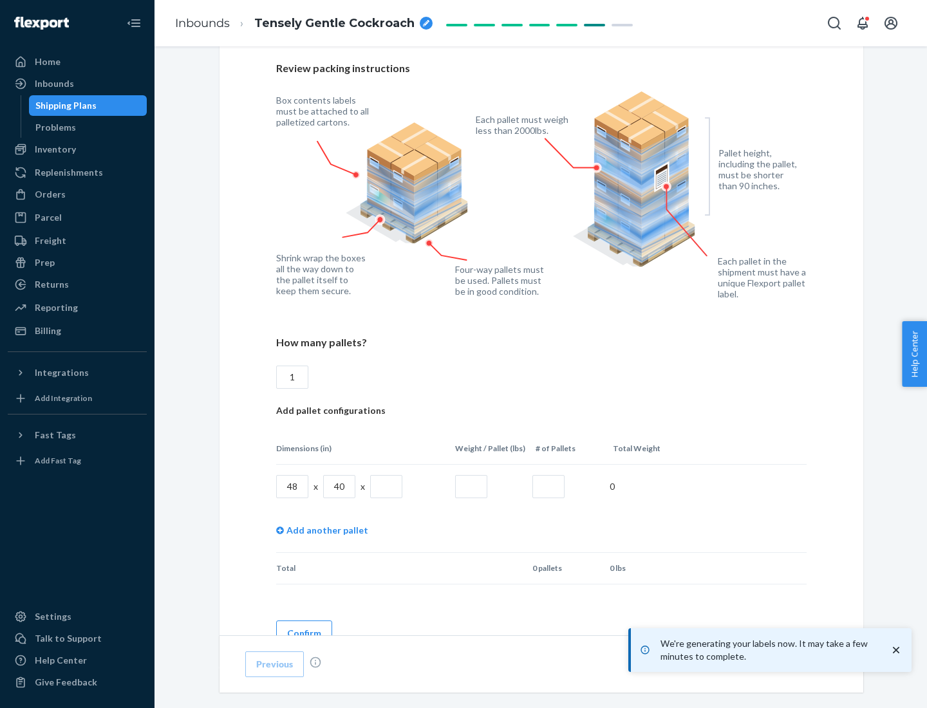
scroll to position [935, 0]
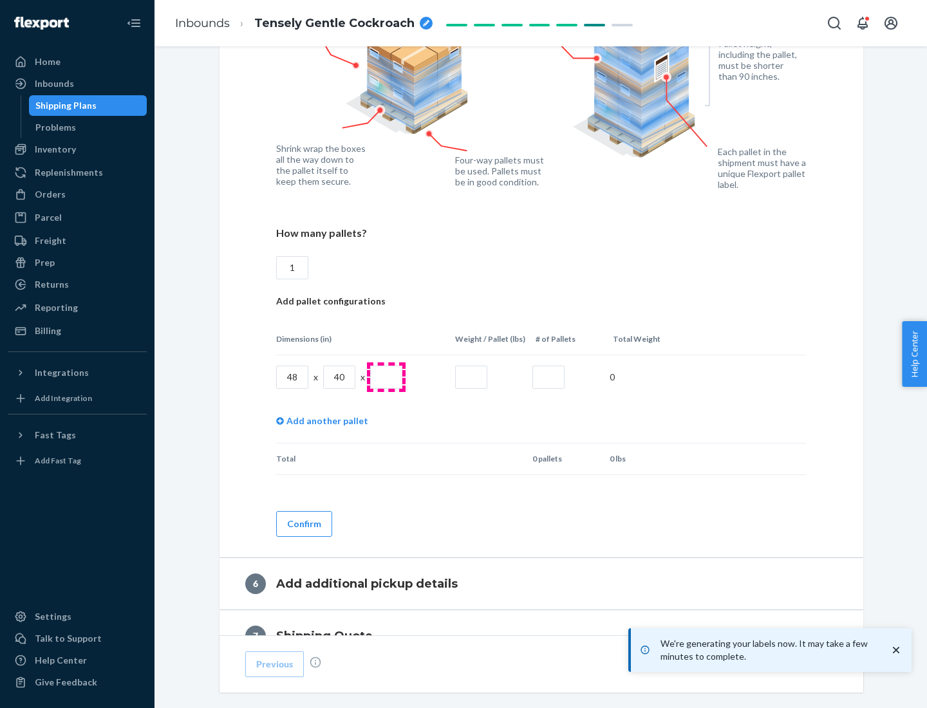
type input "1"
type input "40"
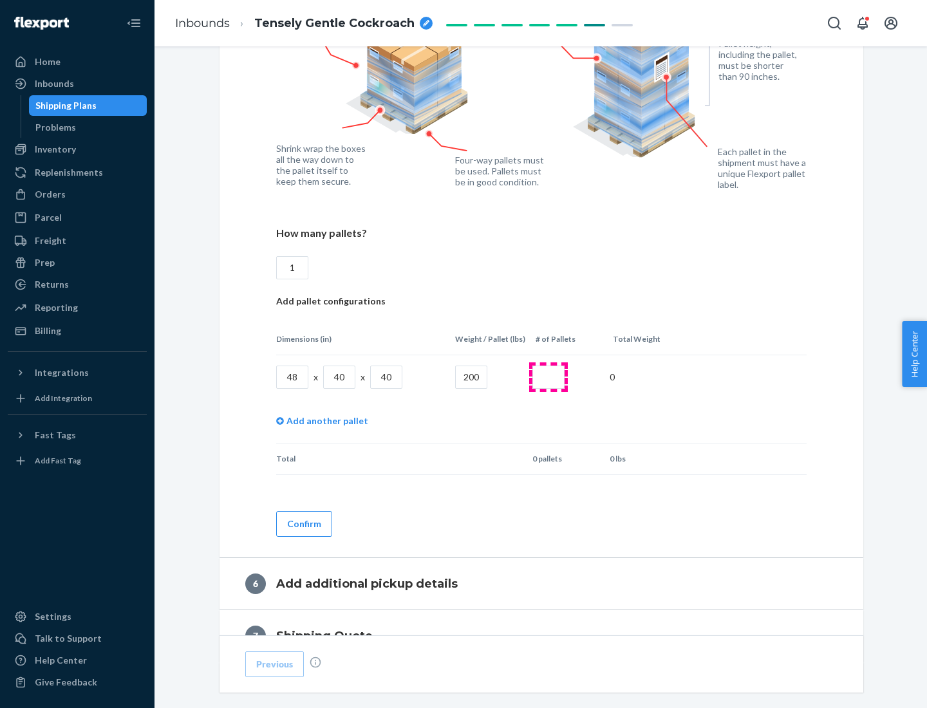
type input "200"
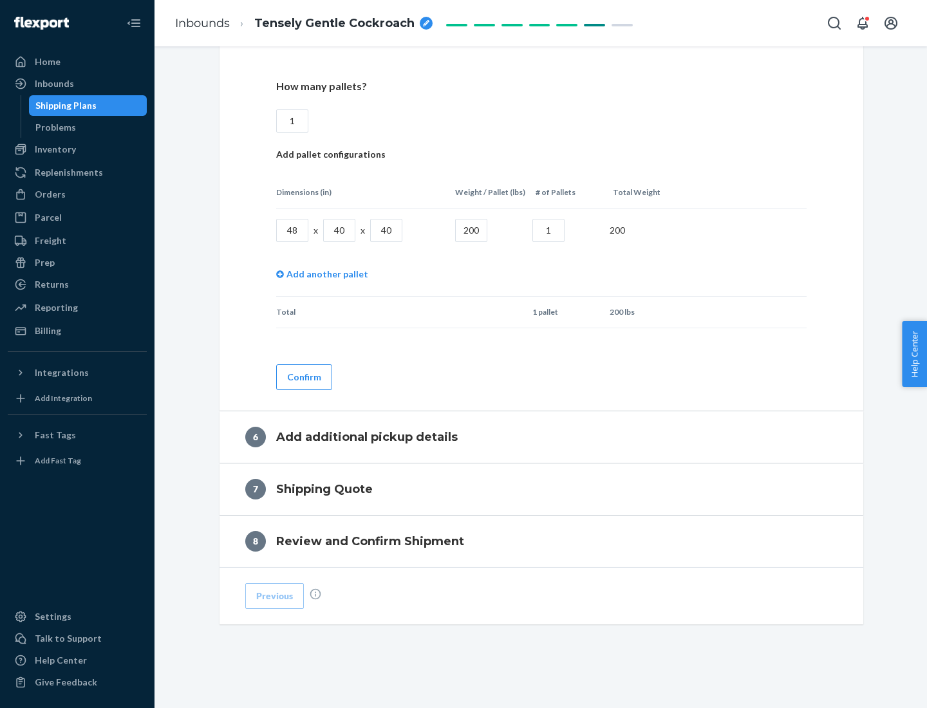
type input "1"
click at [303, 377] on button "Confirm" at bounding box center [304, 377] width 56 height 26
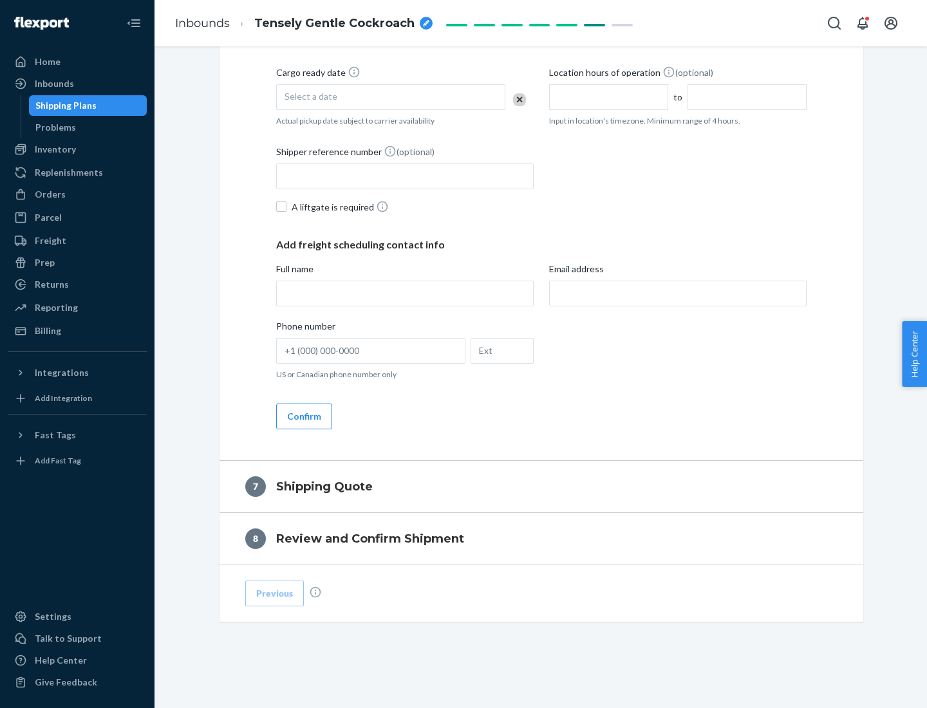
scroll to position [492, 0]
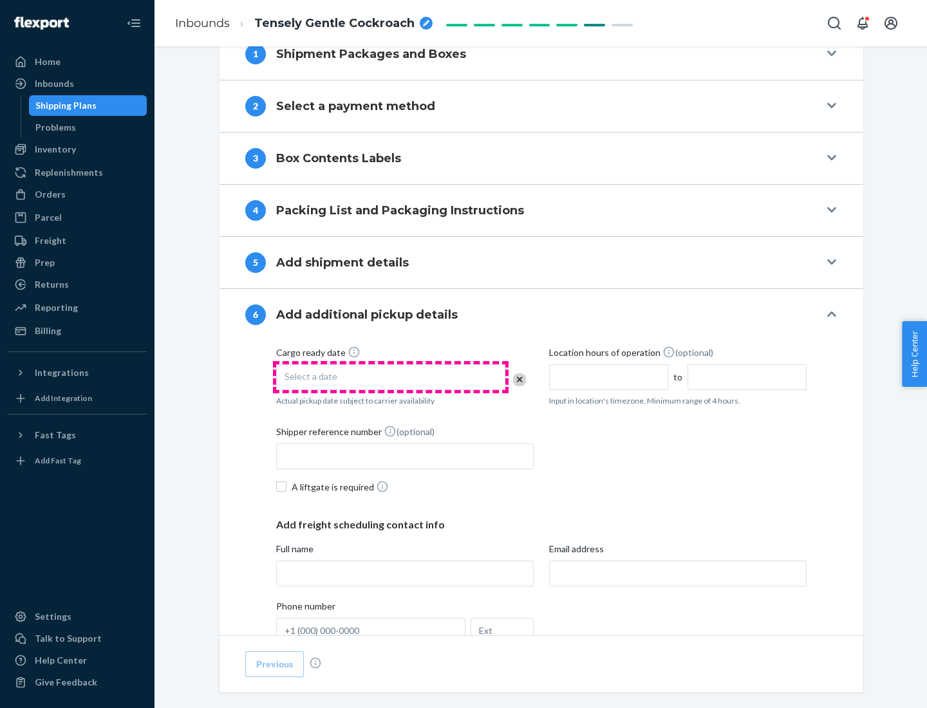
click at [391, 377] on div "Select a date" at bounding box center [390, 377] width 229 height 26
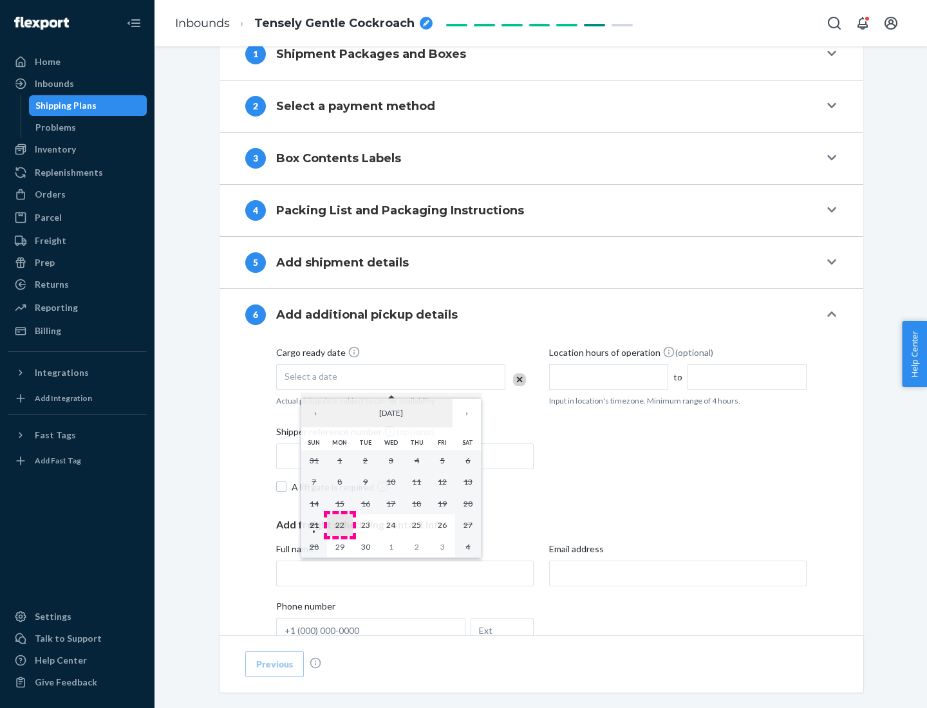
click at [339, 525] on abbr "22" at bounding box center [339, 525] width 9 height 10
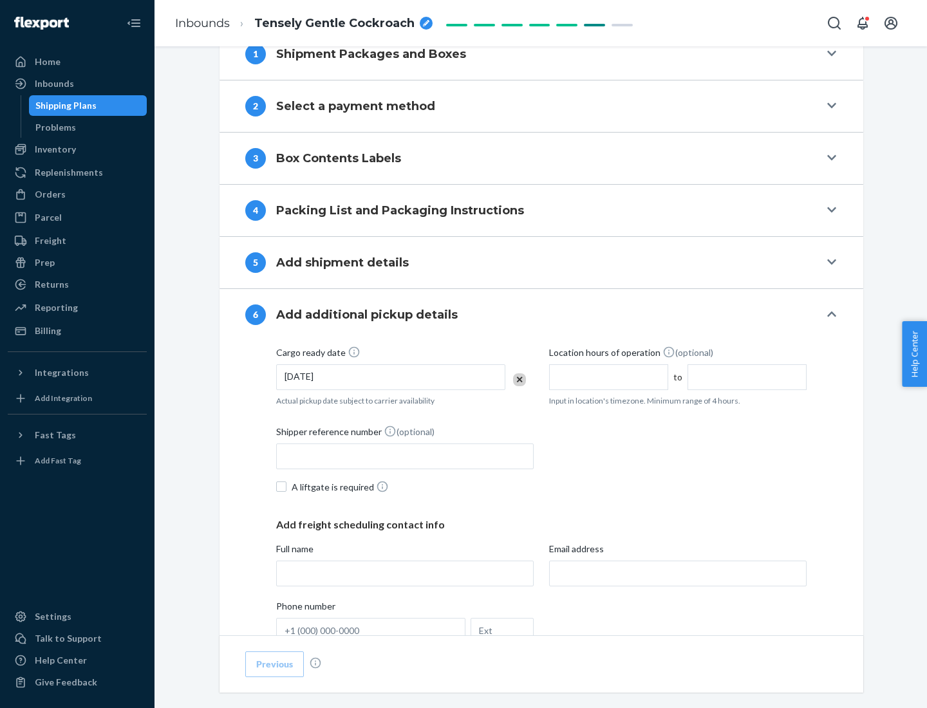
scroll to position [689, 0]
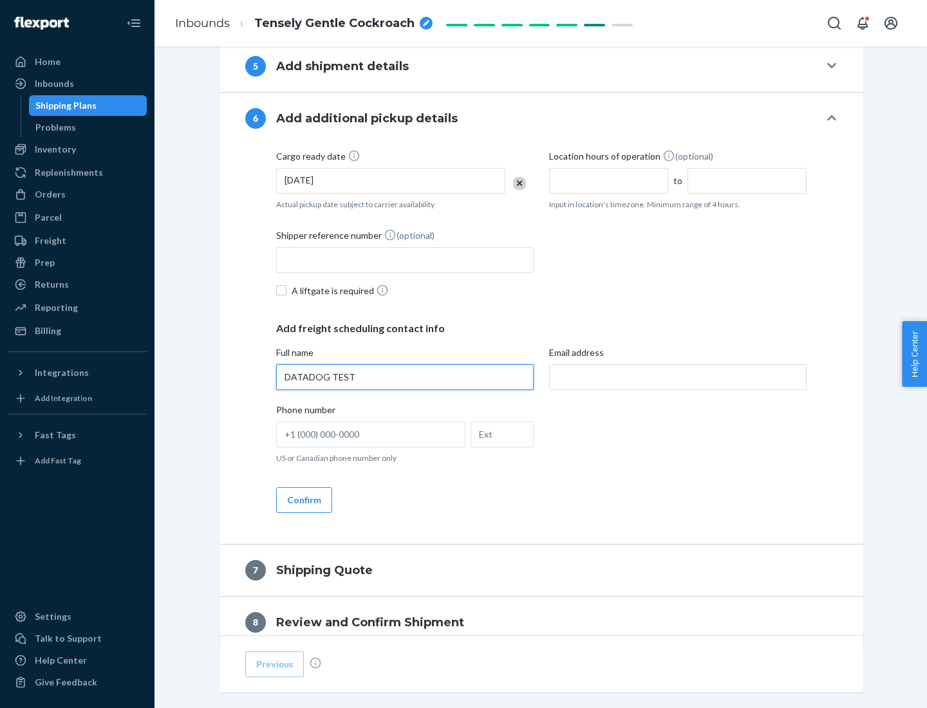
type input "DATADOG TEST"
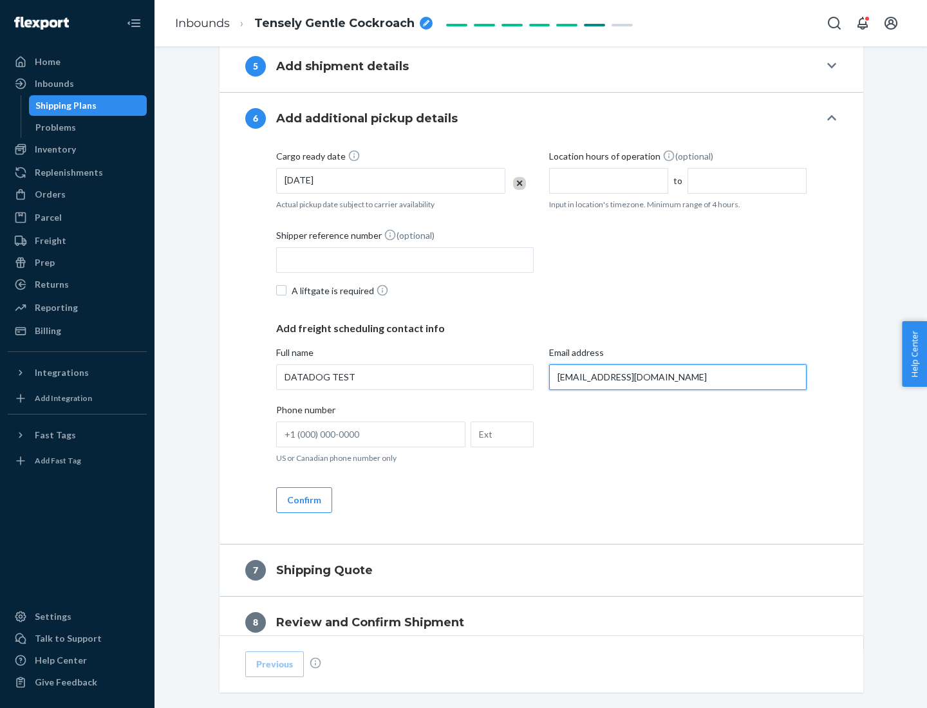
scroll to position [746, 0]
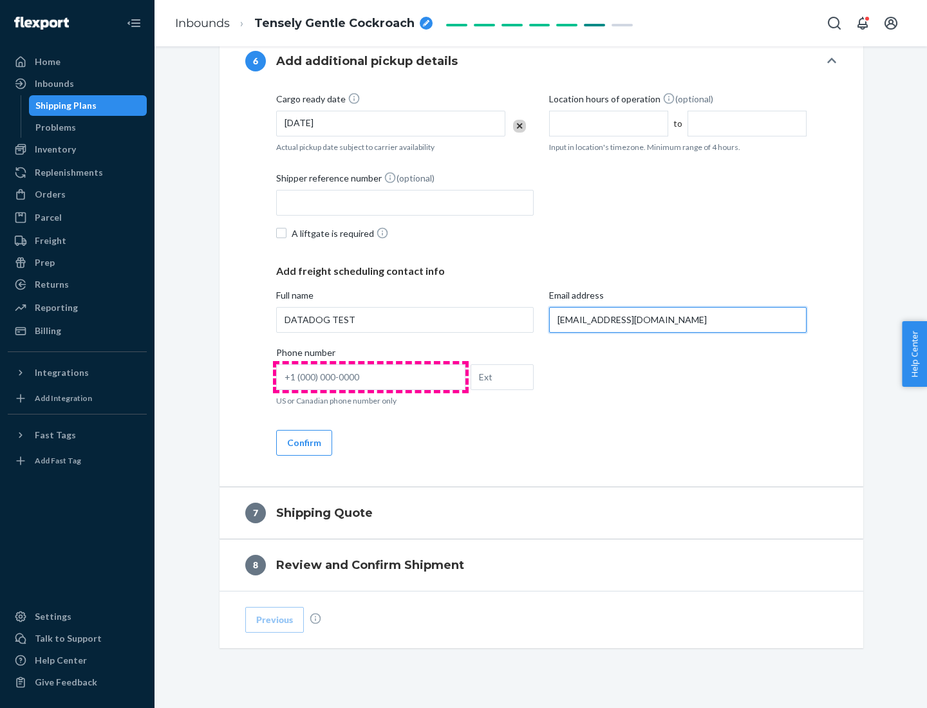
type input "[EMAIL_ADDRESS][DOMAIN_NAME]"
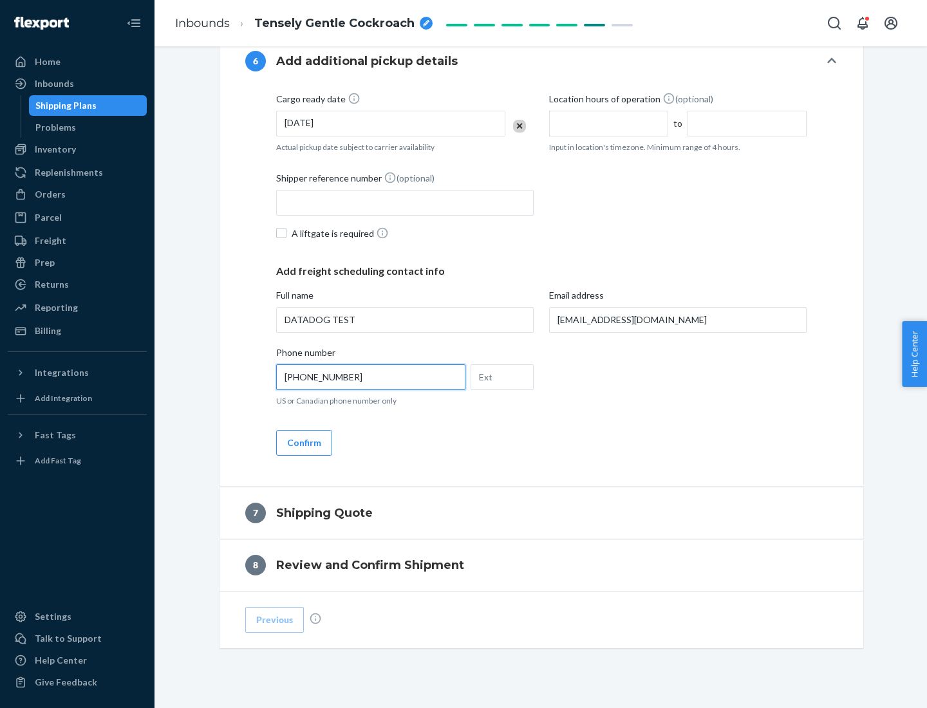
scroll to position [773, 0]
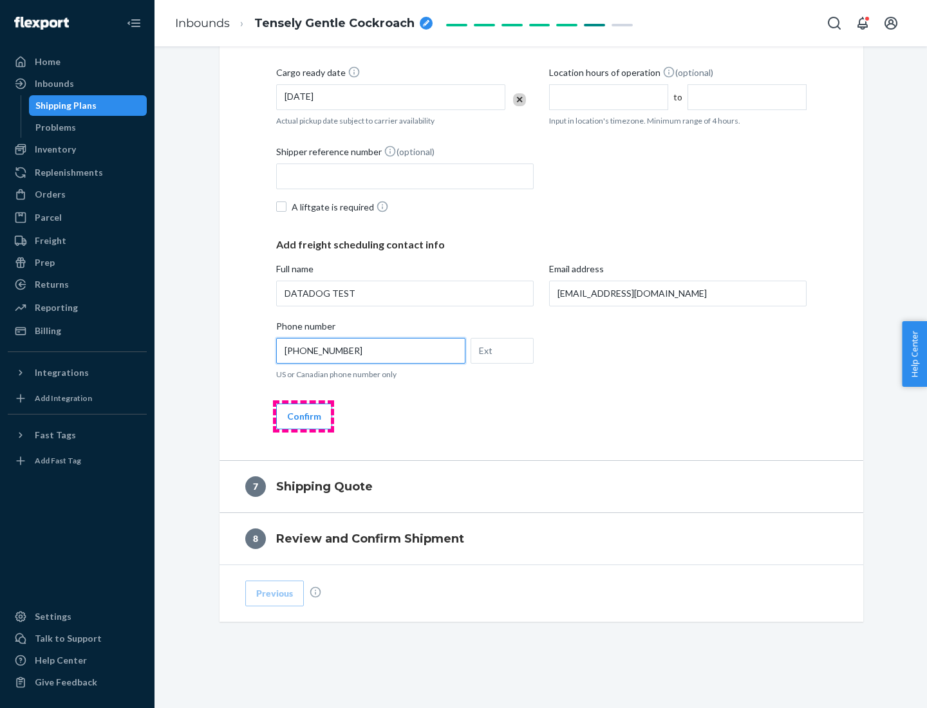
type input "[PHONE_NUMBER]"
click at [303, 416] on button "Confirm" at bounding box center [304, 417] width 56 height 26
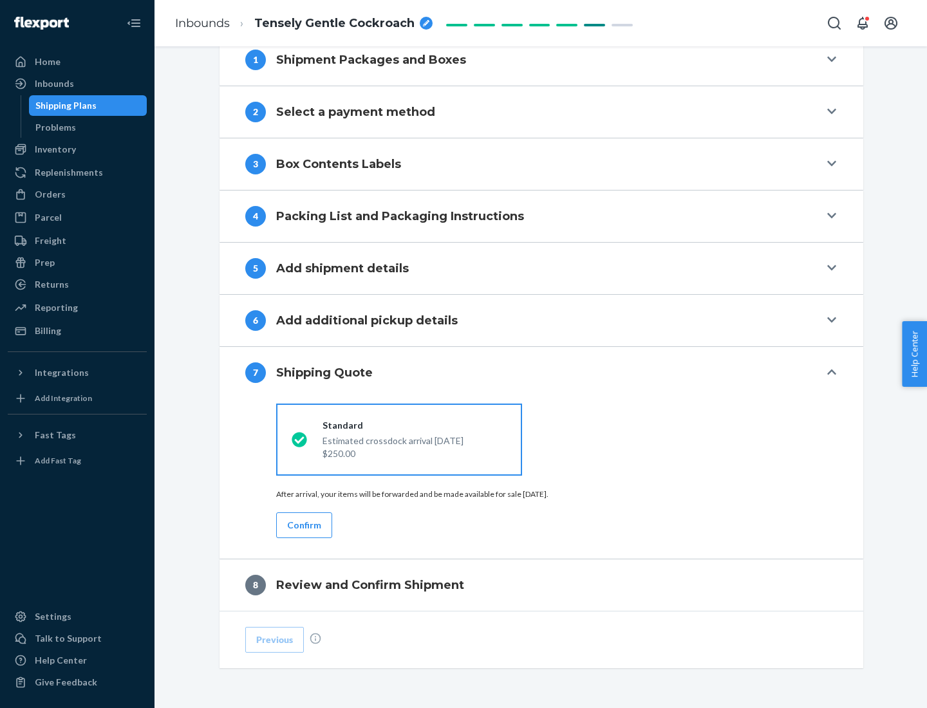
scroll to position [533, 0]
